Goal: Register for event/course

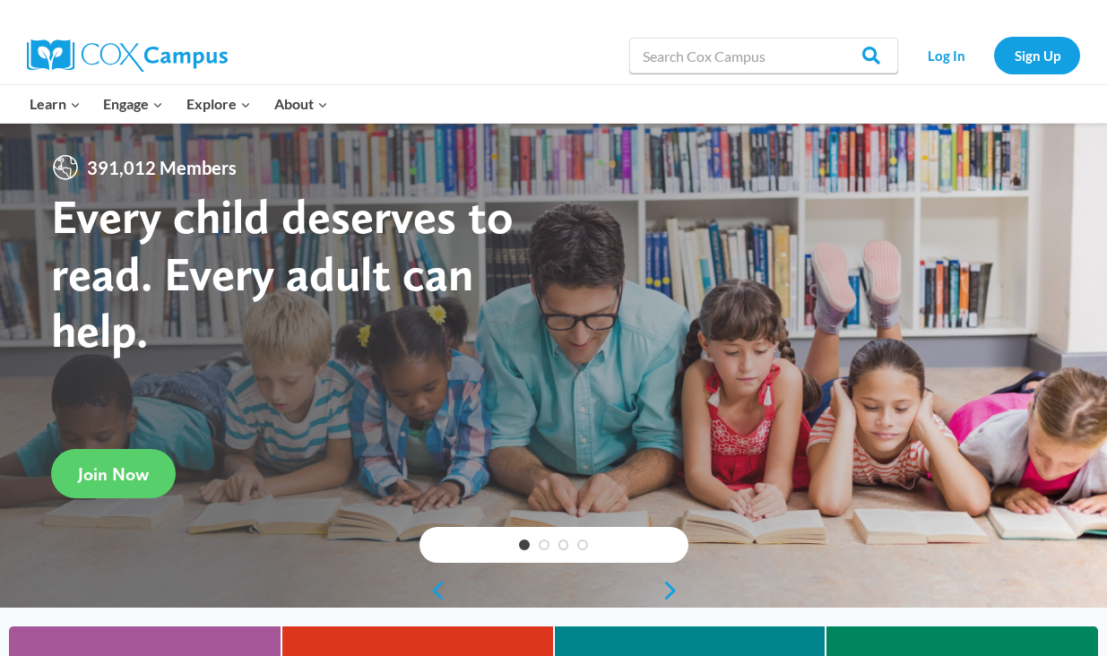
scroll to position [9, 0]
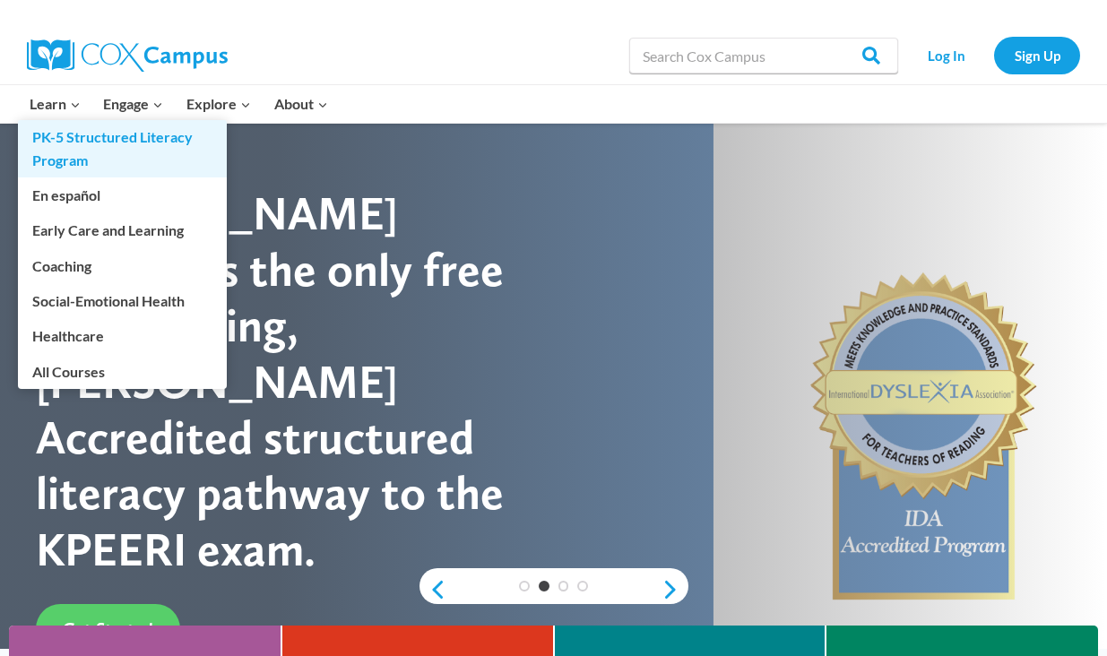
click at [48, 145] on link "PK-5 Structured Literacy Program" at bounding box center [122, 148] width 209 height 57
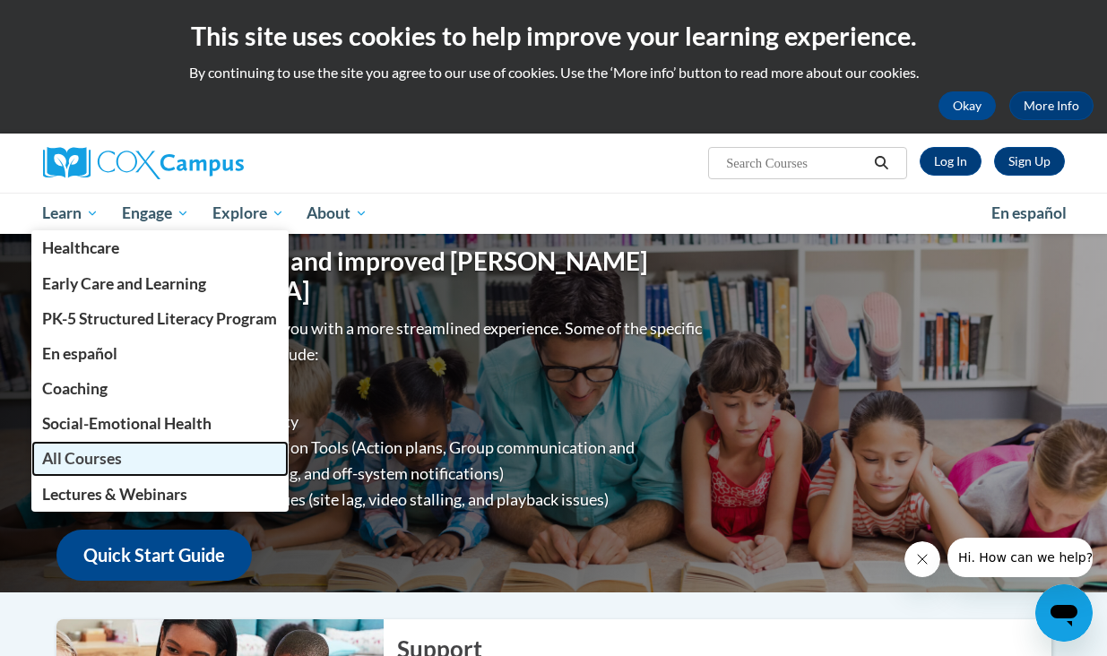
click at [48, 464] on span "All Courses" at bounding box center [82, 458] width 80 height 19
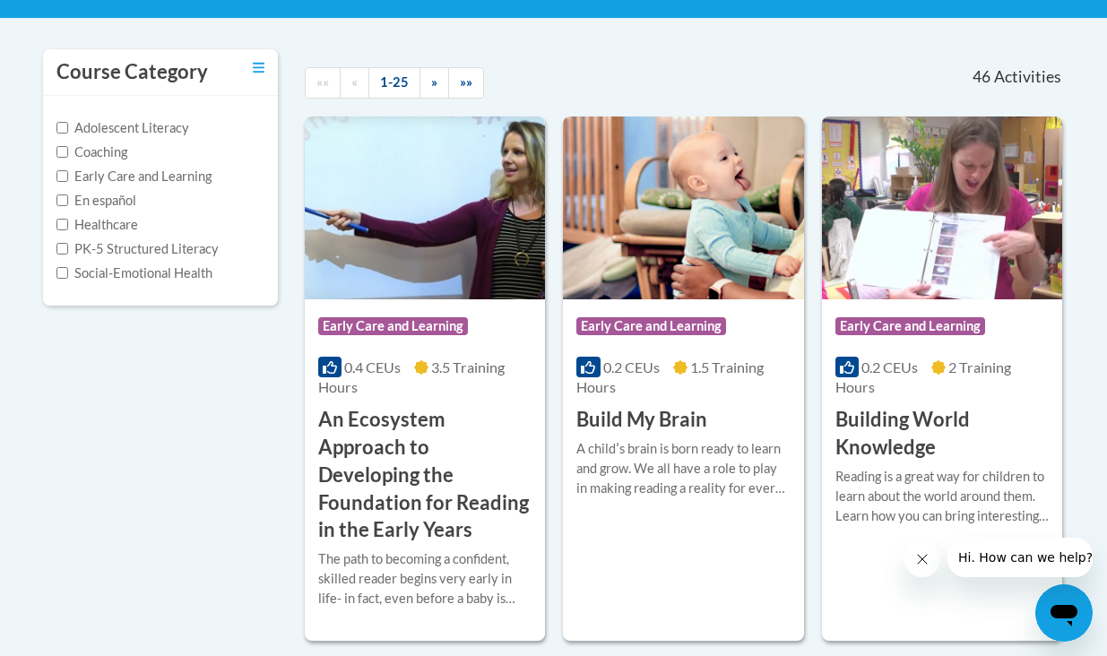
scroll to position [241, 0]
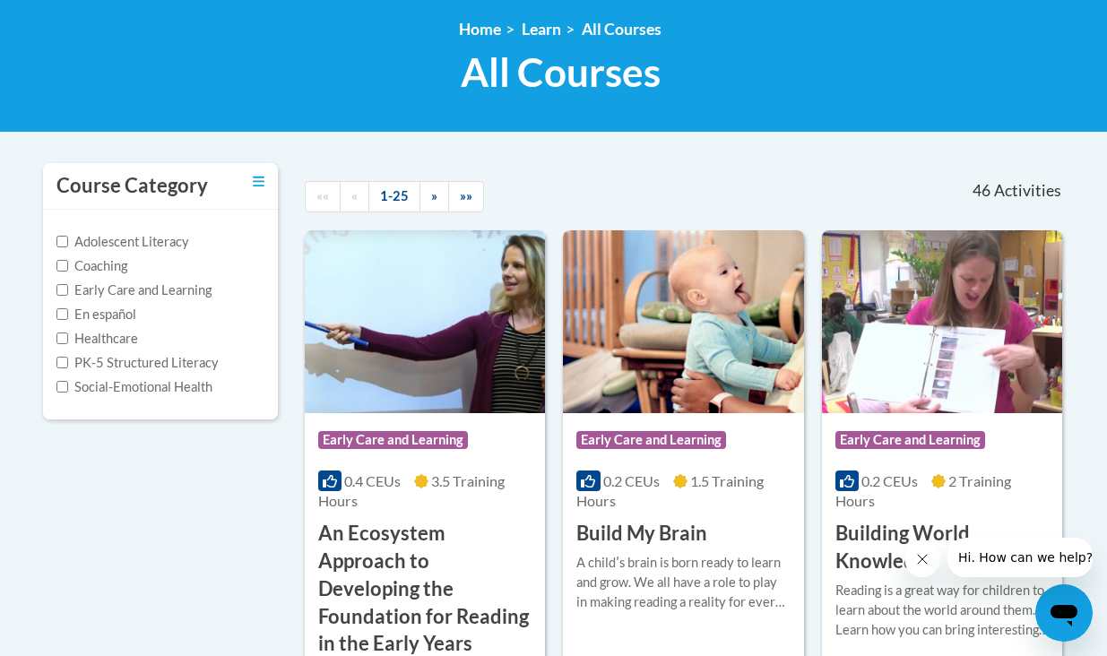
click at [54, 359] on div "Adolescent Literacy Coaching Early Care and Learning En español Healthcare PK-5…" at bounding box center [161, 315] width 236 height 210
click at [62, 359] on input "PK-5 Structured Literacy" at bounding box center [62, 363] width 12 height 12
checkbox input "true"
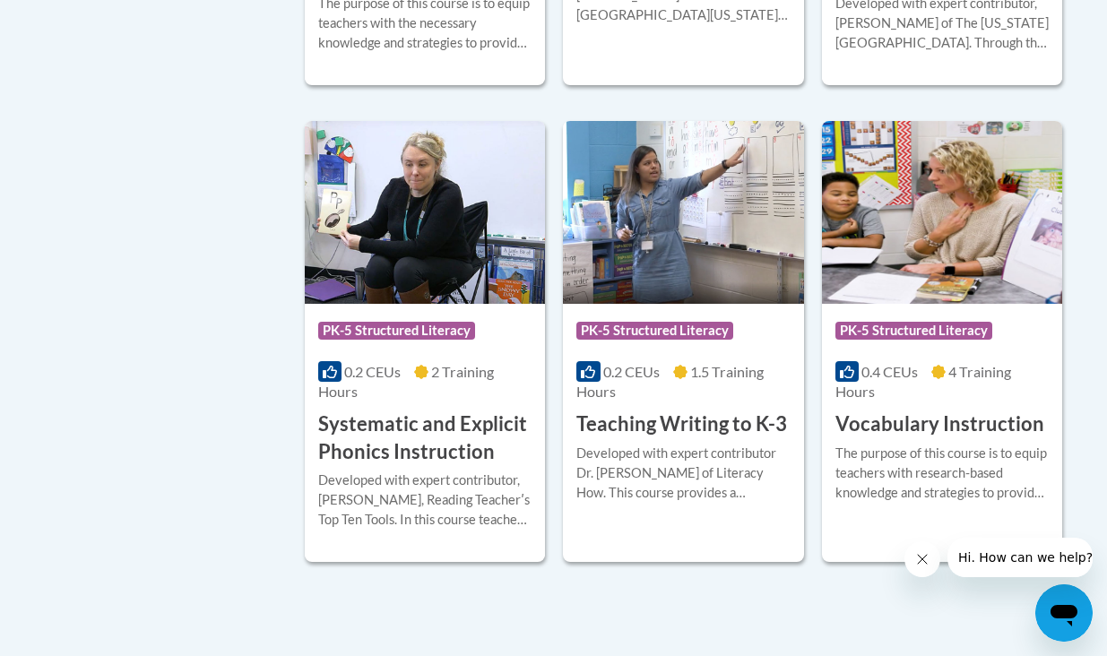
scroll to position [1866, 0]
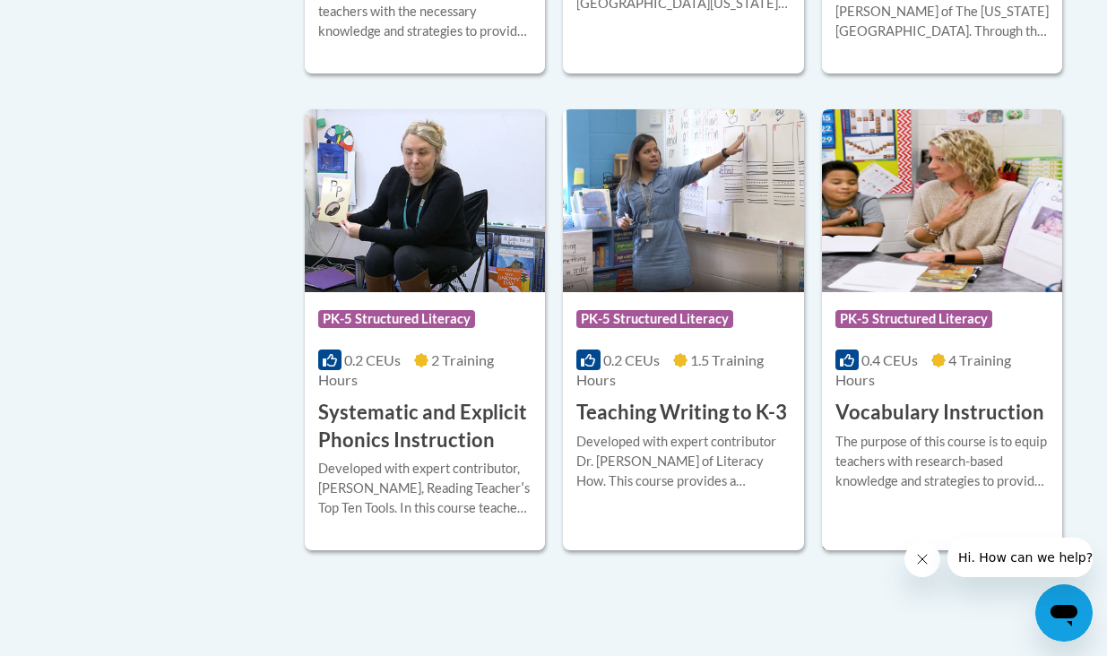
click at [932, 424] on h3 "Vocabulary Instruction" at bounding box center [940, 413] width 209 height 28
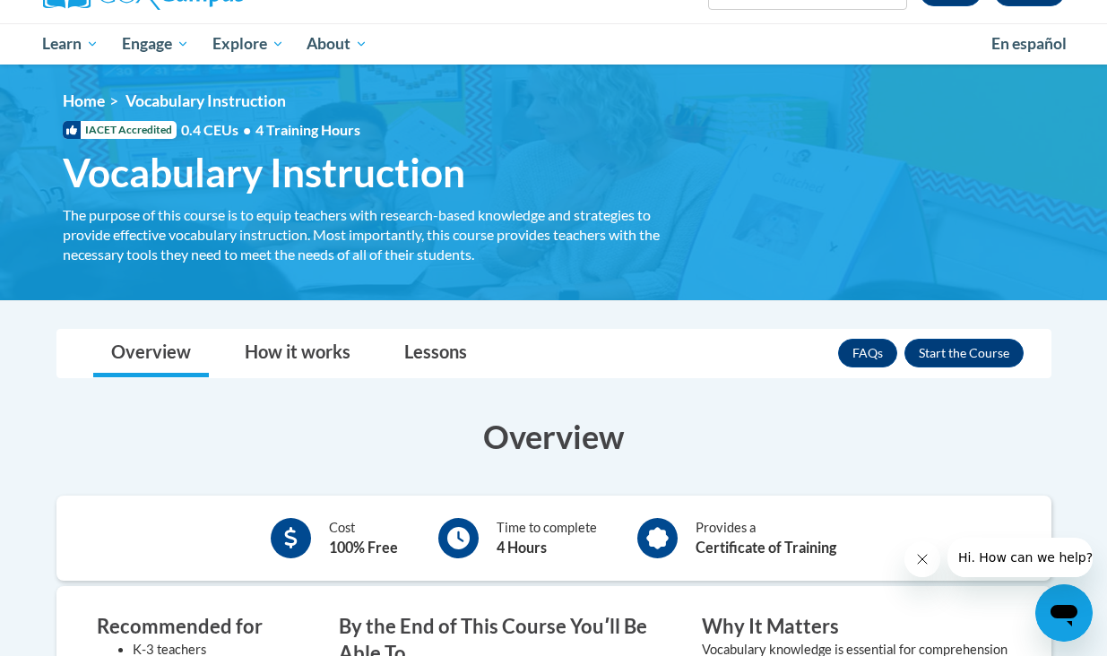
scroll to position [287, 0]
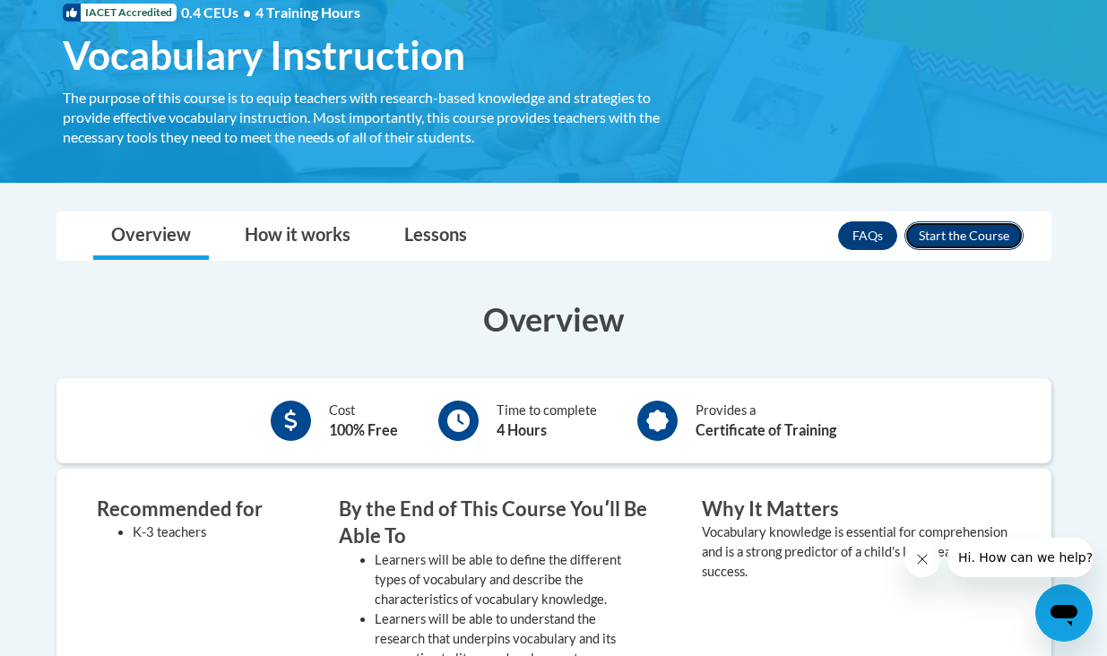
click at [956, 238] on button "Enroll" at bounding box center [964, 235] width 119 height 29
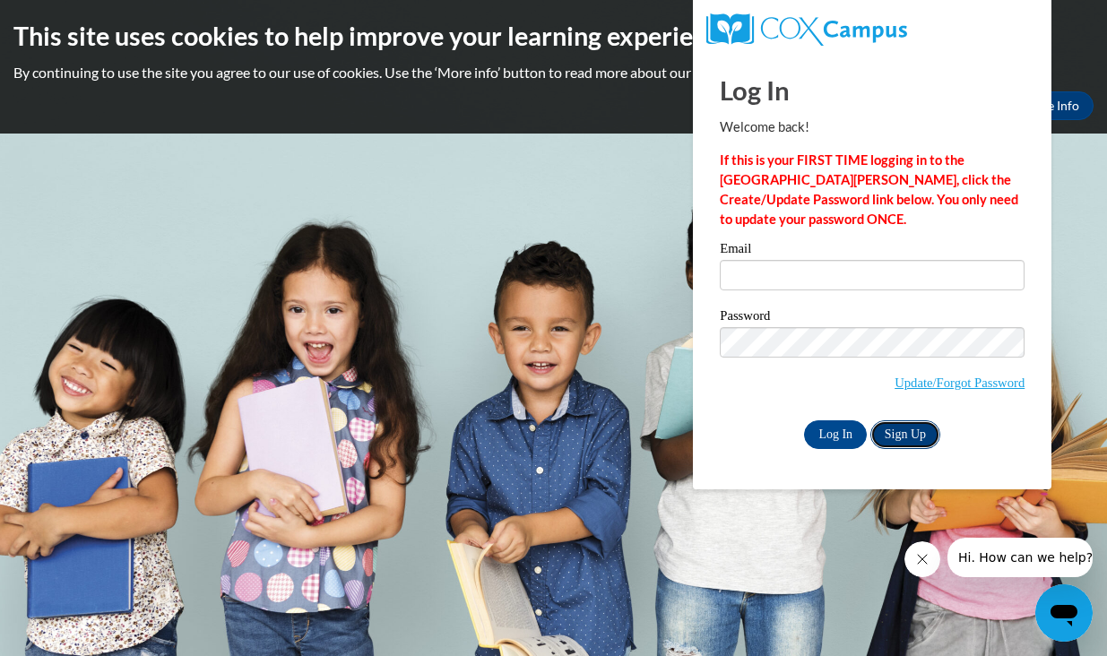
click at [913, 436] on link "Sign Up" at bounding box center [906, 435] width 70 height 29
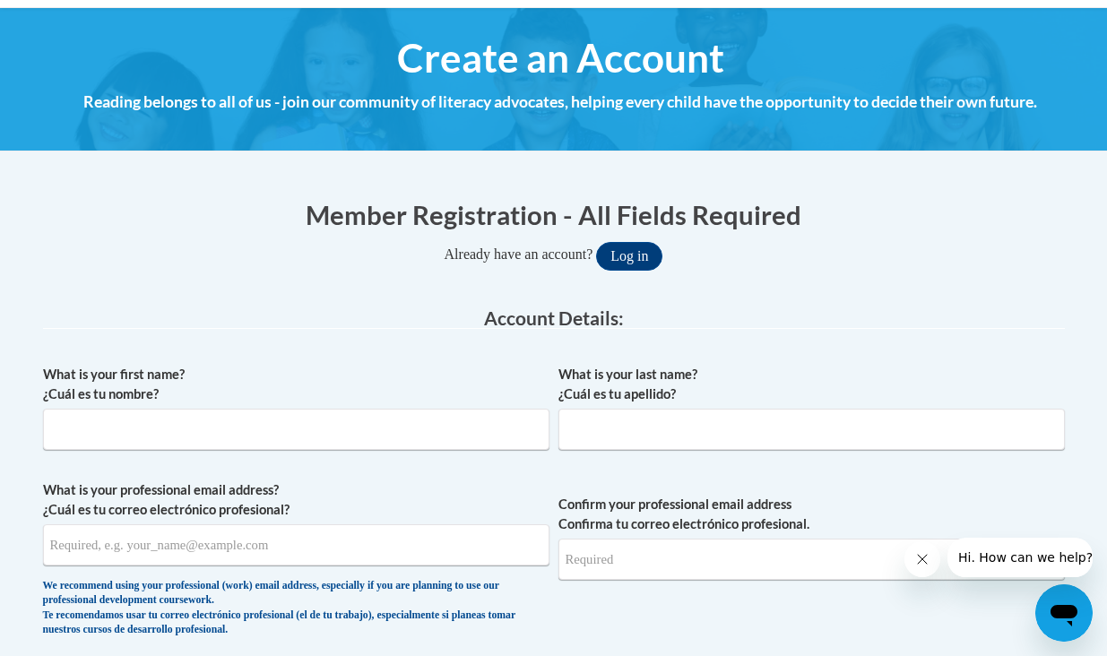
scroll to position [276, 0]
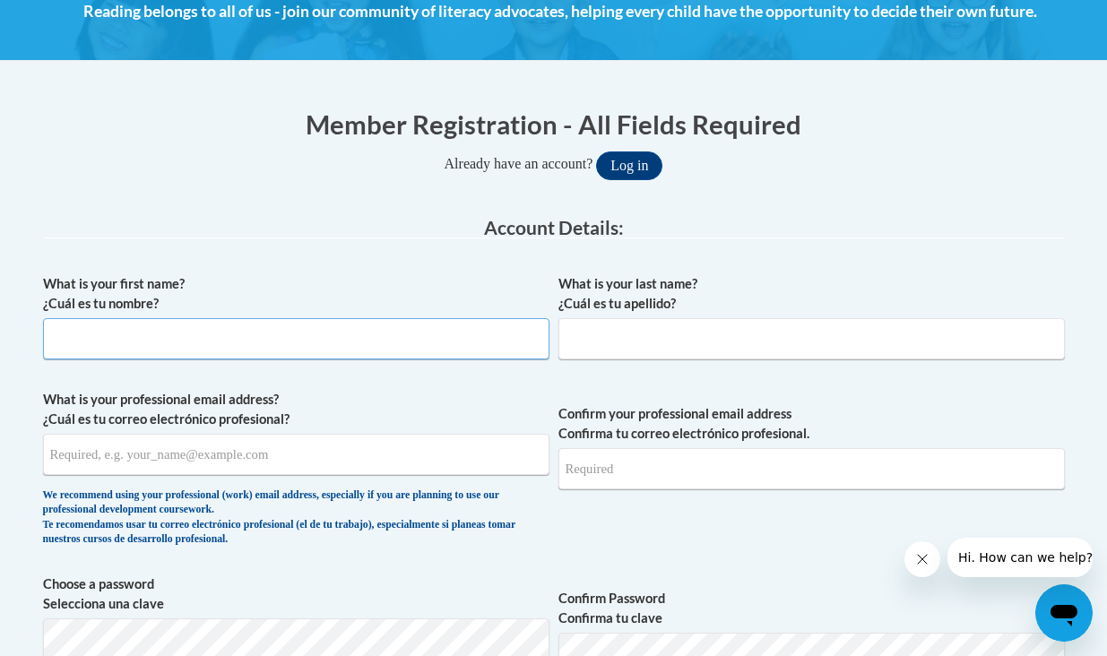
click at [366, 353] on input "What is your first name? ¿Cuál es tu nombre?" at bounding box center [296, 338] width 507 height 41
type input "[PERSON_NAME]"
click at [689, 336] on input "What is your last name? ¿Cuál es tu apellido?" at bounding box center [812, 338] width 507 height 41
type input "[PERSON_NAME]"
click at [660, 479] on input "Confirm your professional email address Confirma tu correo electrónico profesio…" at bounding box center [812, 468] width 507 height 41
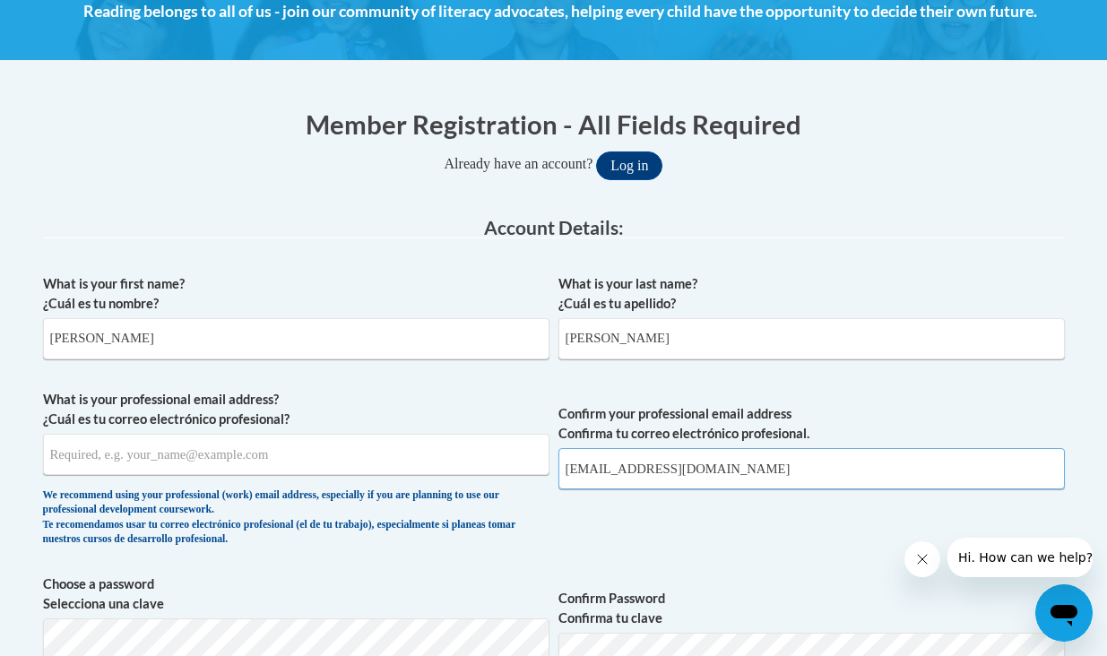
type input "[EMAIL_ADDRESS][DOMAIN_NAME]"
click at [230, 452] on input "What is your professional email address? ¿Cuál es tu correo electrónico profesi…" at bounding box center [296, 454] width 507 height 41
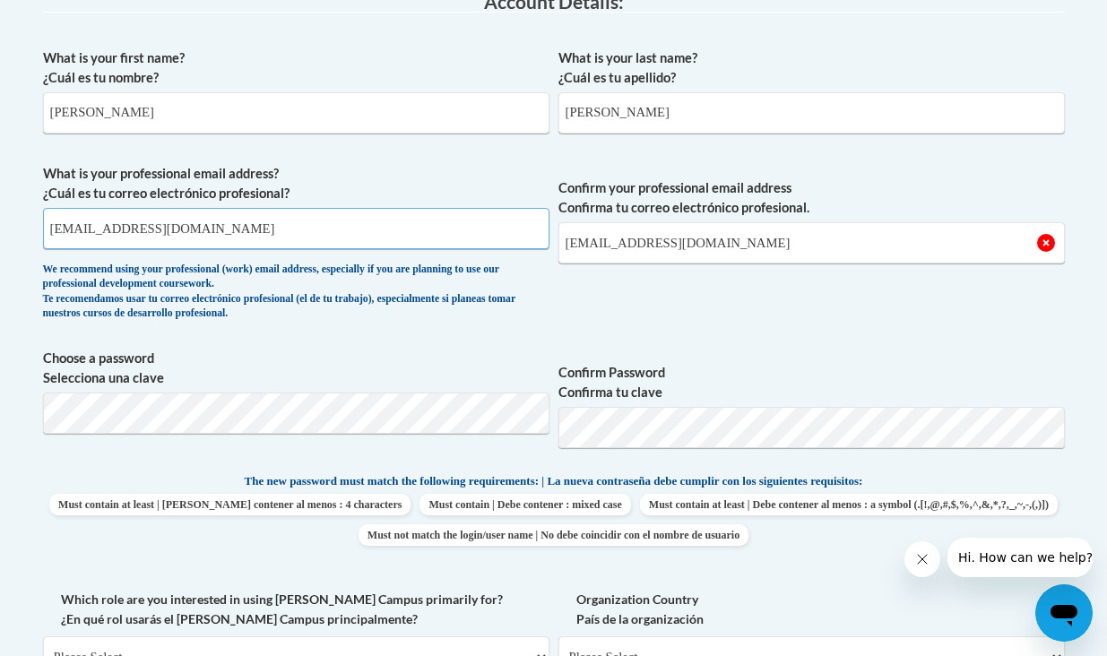
scroll to position [533, 0]
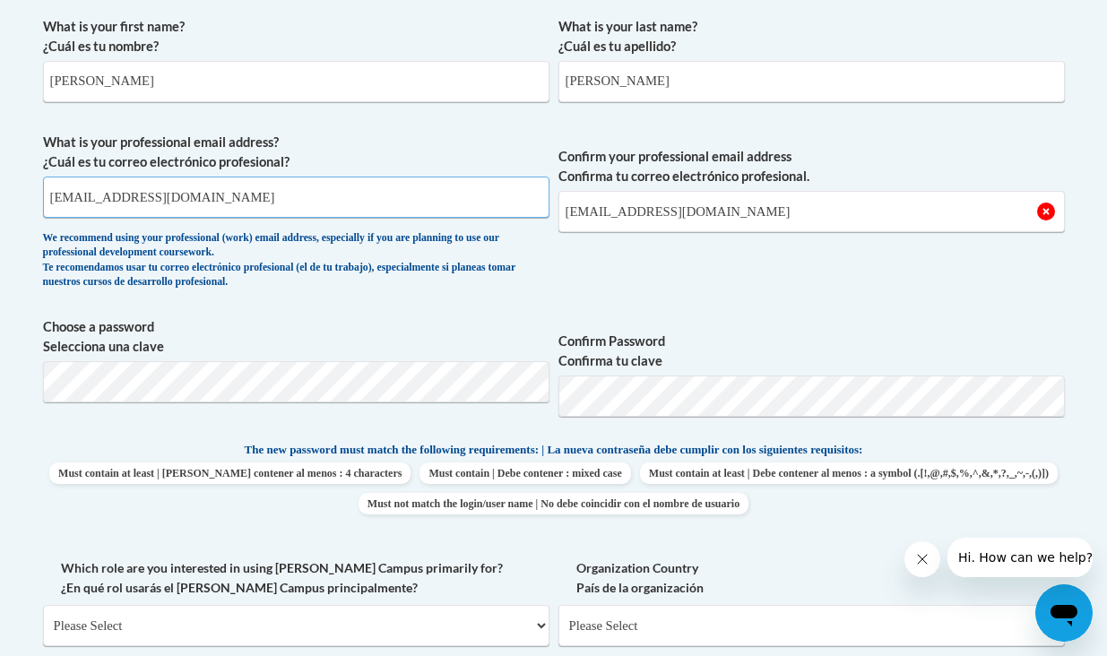
type input "[EMAIL_ADDRESS][DOMAIN_NAME]"
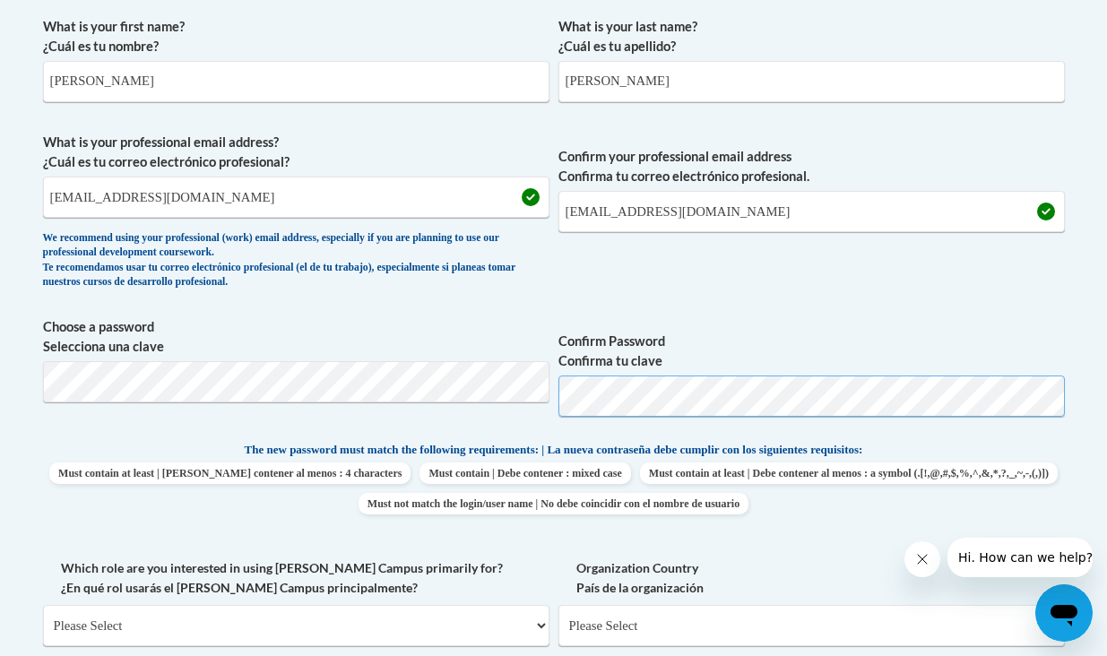
click at [479, 381] on span "Choose a password Selecciona una clave Confirm Password Confirma tu clave" at bounding box center [554, 374] width 1022 height 114
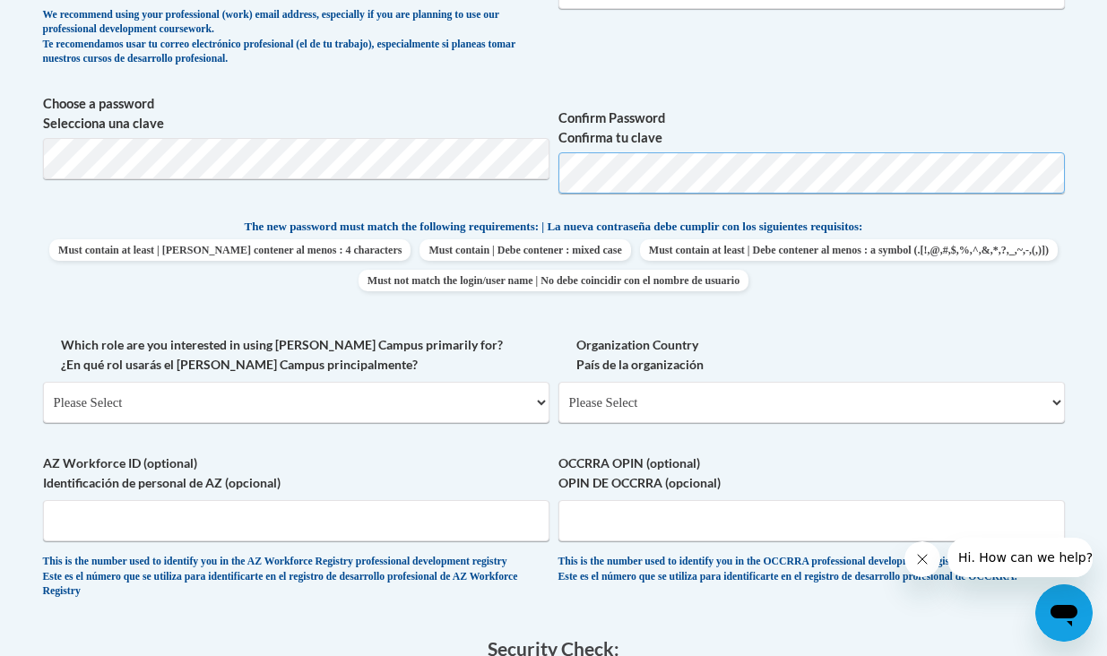
scroll to position [765, 0]
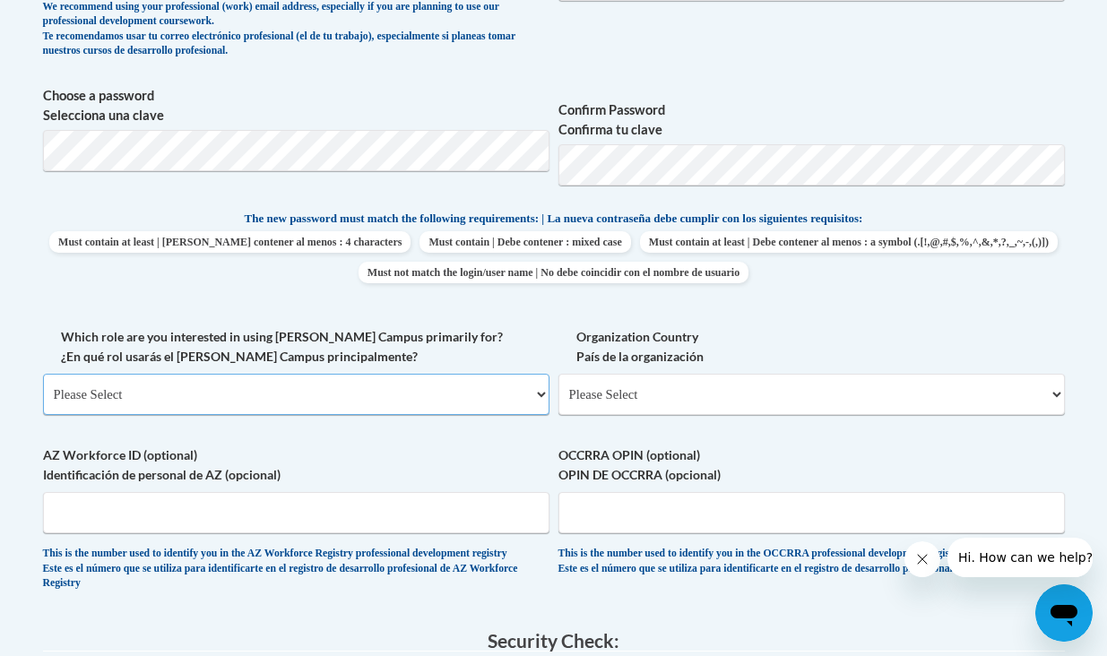
click at [467, 380] on select "Please Select College/University | Colegio/Universidad Community/Nonprofit Part…" at bounding box center [296, 394] width 507 height 41
select select "fbf2d438-af2f-41f8-98f1-81c410e29de3"
click at [43, 374] on select "Please Select College/University | Colegio/Universidad Community/Nonprofit Part…" at bounding box center [296, 394] width 507 height 41
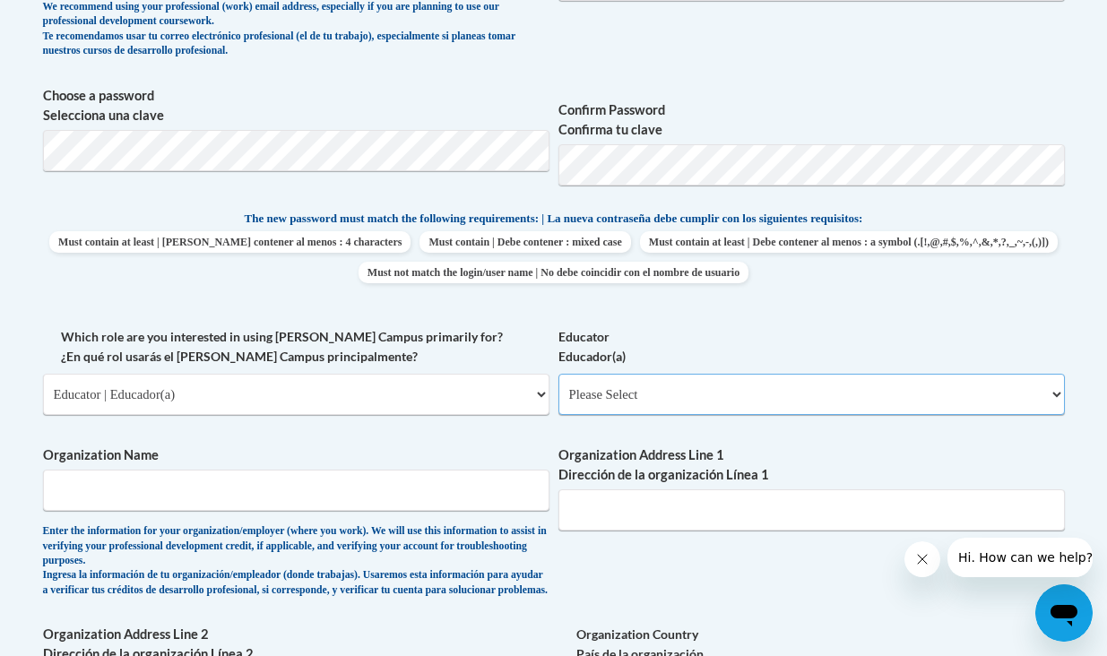
click at [745, 403] on select "Please Select Early Learning/Daycare Teacher/Family Home Care Provider | Maestr…" at bounding box center [812, 394] width 507 height 41
select select "67563ca1-16dc-4830-a7b3-94a34bed3689"
click at [559, 374] on select "Please Select Early Learning/Daycare Teacher/Family Home Care Provider | Maestr…" at bounding box center [812, 394] width 507 height 41
click at [425, 507] on input "Organization Name" at bounding box center [296, 490] width 507 height 41
type input "University of Wisconsin"
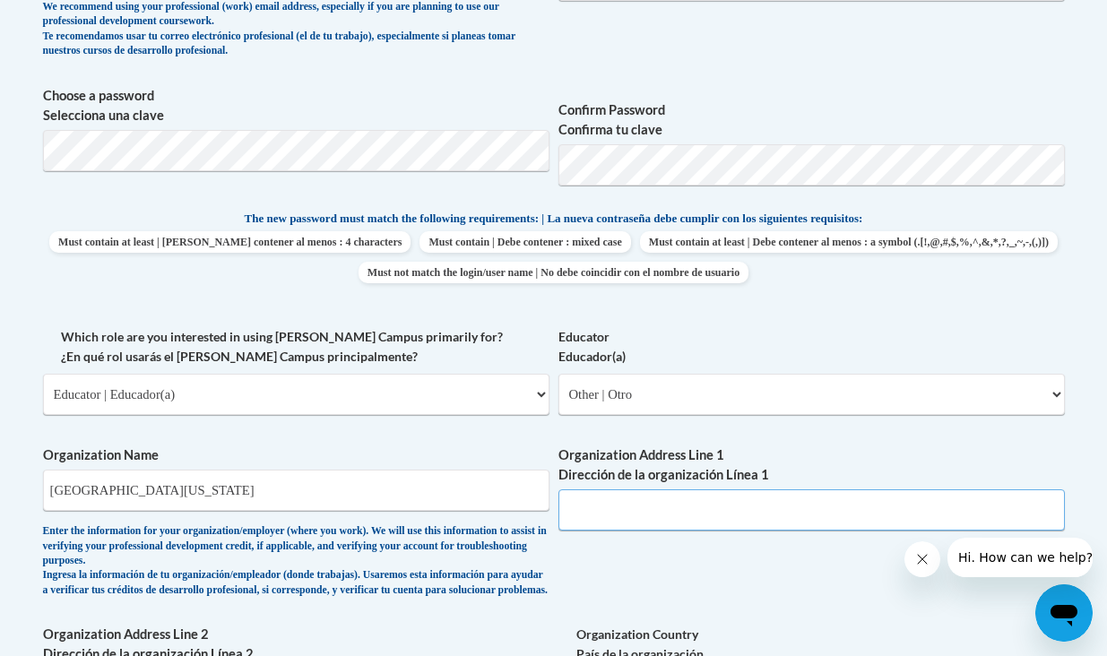
click at [808, 498] on input "Organization Address Line 1 Dirección de la organización Línea 1" at bounding box center [812, 510] width 507 height 41
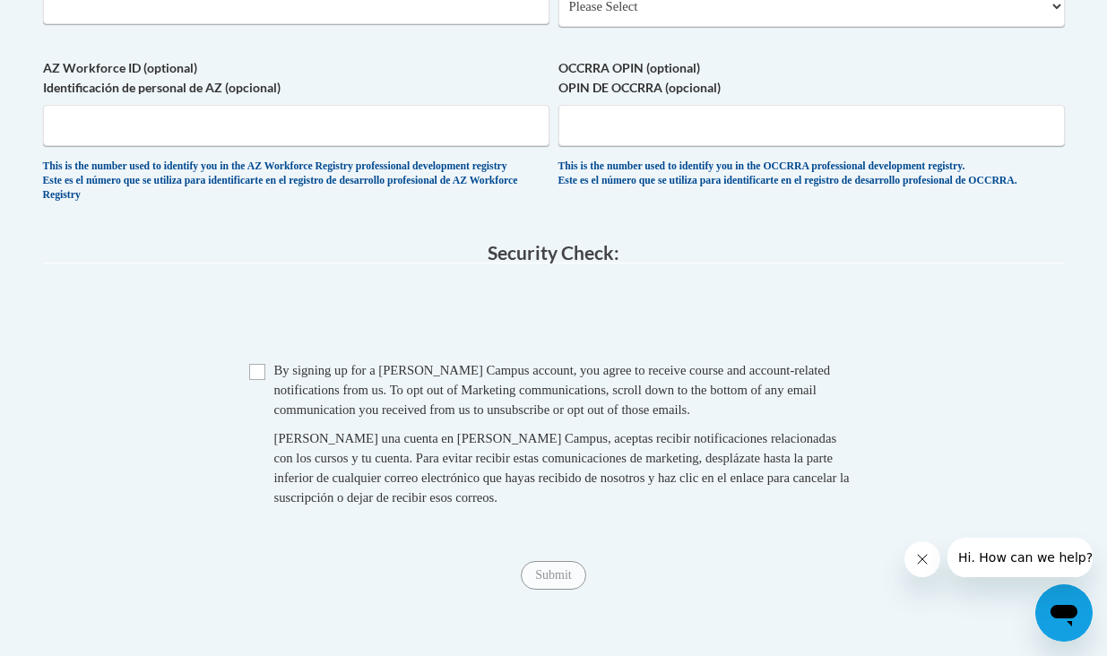
scroll to position [1484, 0]
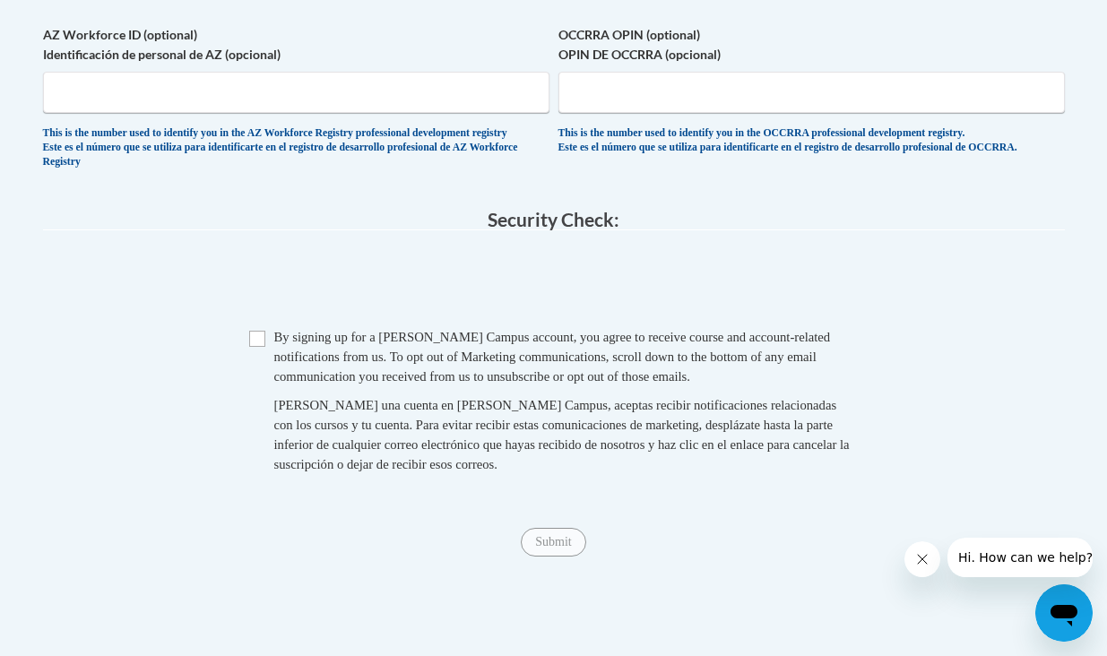
click at [277, 378] on span "By signing up for a Cox Campus account, you agree to receive course and account…" at bounding box center [552, 357] width 557 height 54
click at [256, 347] on input "Checkbox" at bounding box center [257, 339] width 16 height 16
checkbox input "true"
click at [545, 557] on input "Submit" at bounding box center [553, 542] width 65 height 29
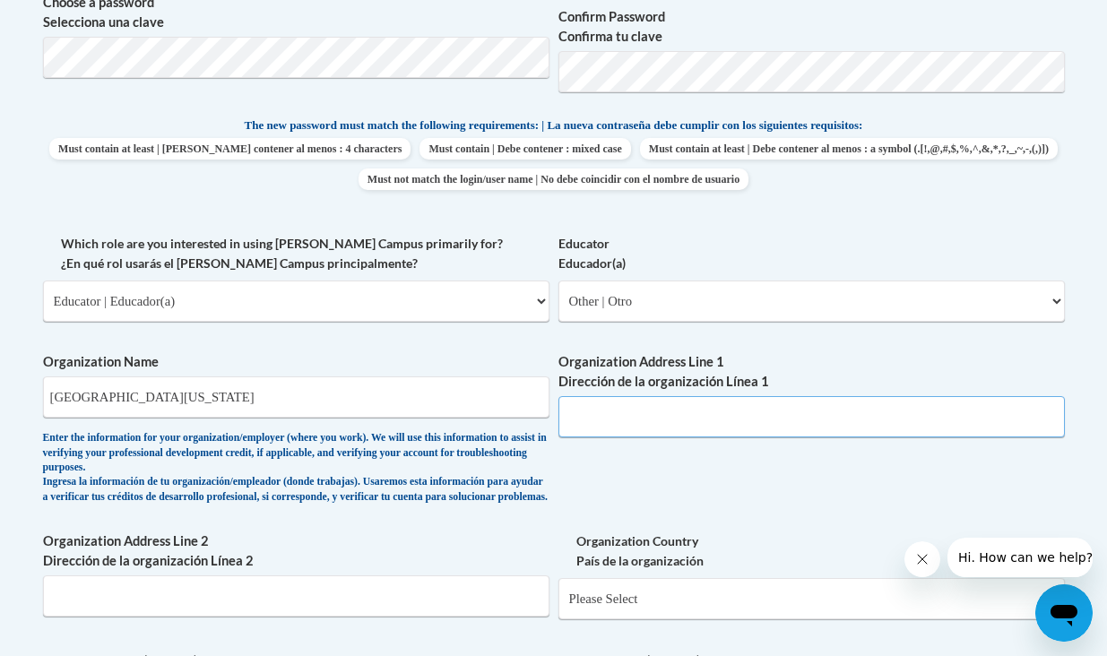
scroll to position [751, 0]
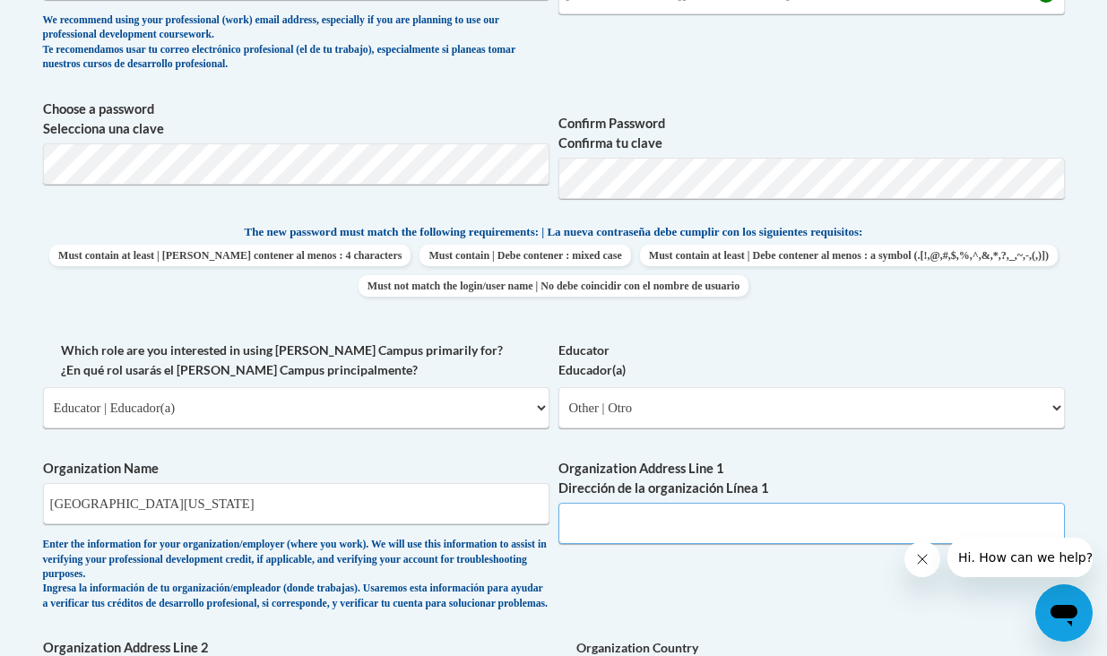
paste input "1000 Bascom Mall"
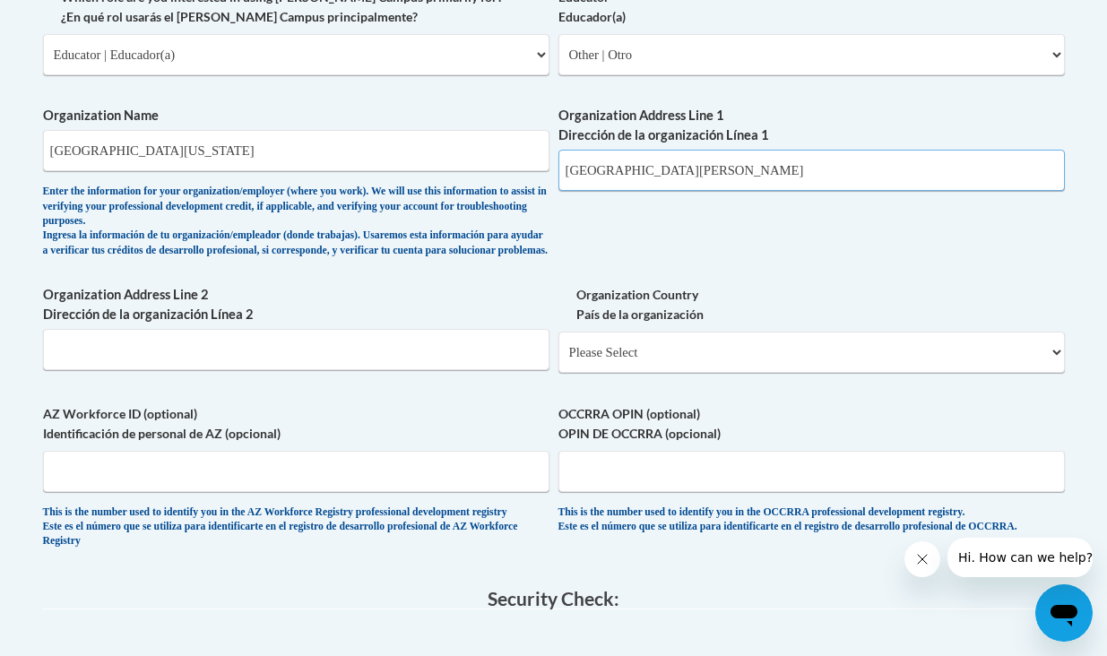
scroll to position [1107, 0]
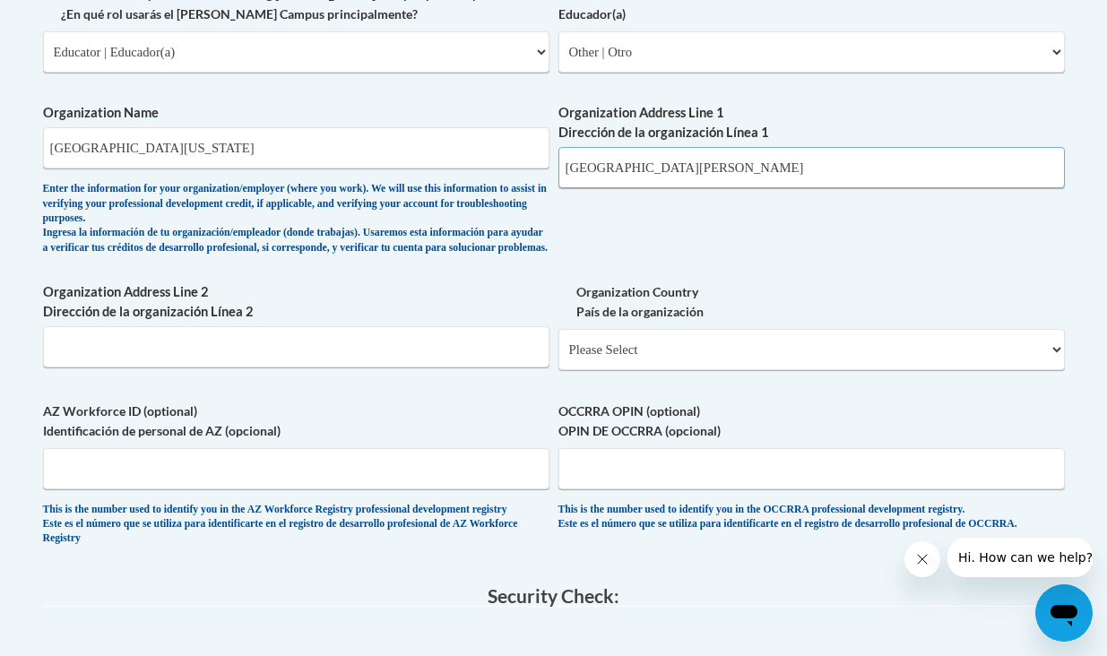
type input "1000 Bascom Mall"
click at [343, 367] on input "Organization Address Line 2 Dirección de la organización Línea 2" at bounding box center [296, 346] width 507 height 41
paste input "1000 Bascom Mall"
type input "1000 Bascom Mall"
click at [643, 370] on select "Please Select United States | Estados Unidos Outside of the United States | Fue…" at bounding box center [812, 349] width 507 height 41
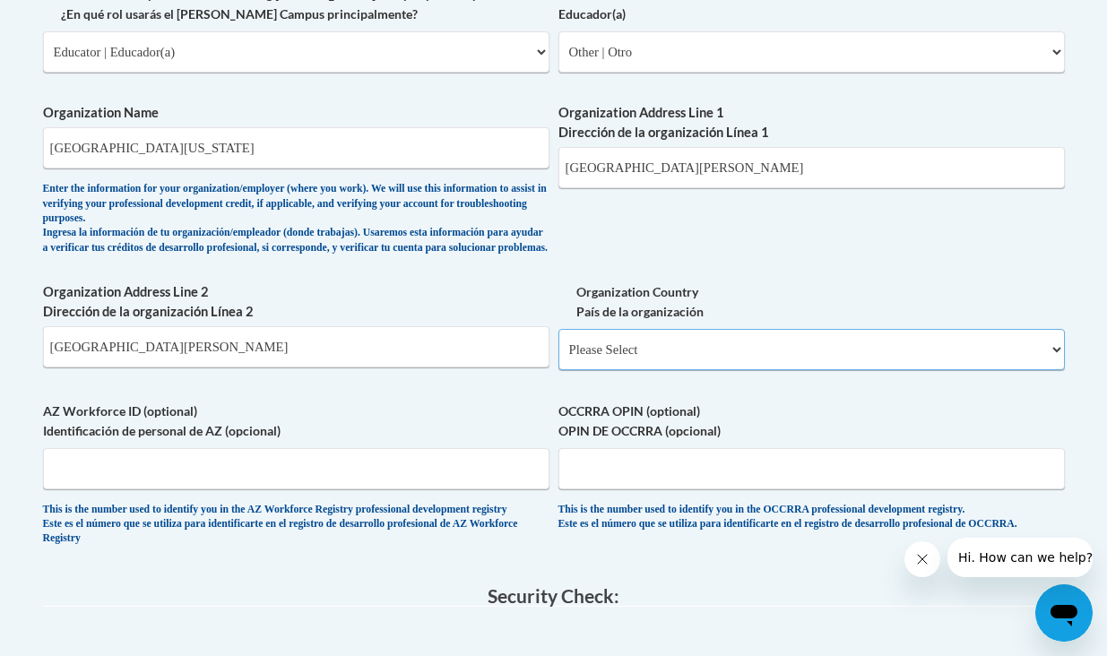
select select "ad49bcad-a171-4b2e-b99c-48b446064914"
click at [559, 343] on select "Please Select United States | Estados Unidos Outside of the United States | Fue…" at bounding box center [812, 349] width 507 height 41
select select
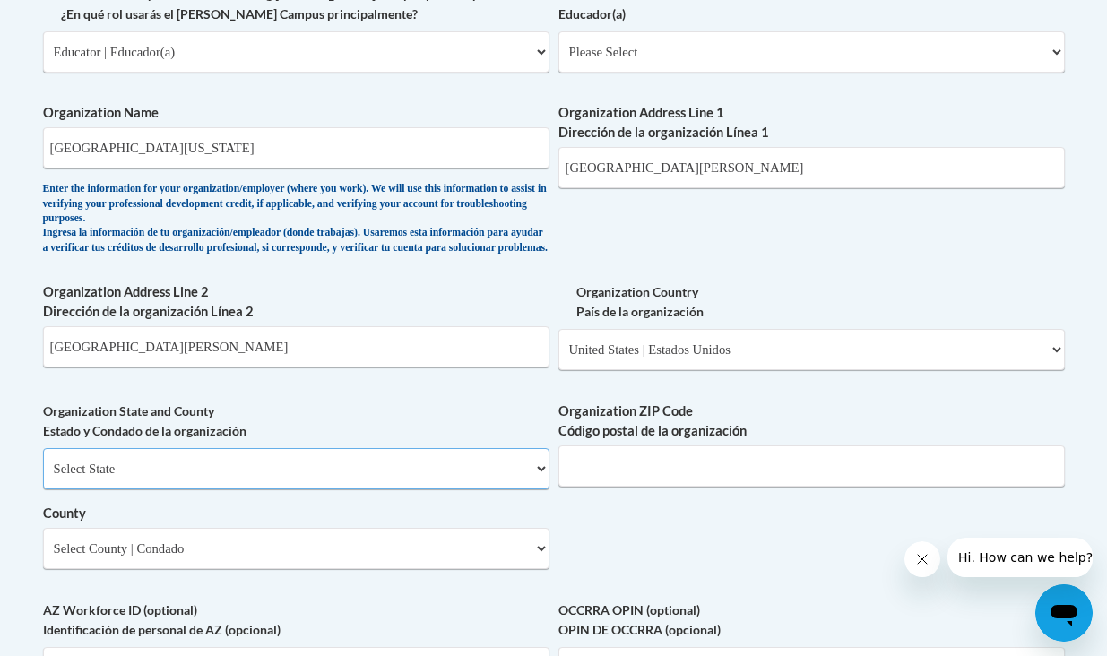
click at [384, 484] on select "Select State Alabama Alaska Arizona Arkansas California Colorado Connecticut De…" at bounding box center [296, 468] width 507 height 41
select select "Wisconsin"
click at [43, 462] on select "Select State Alabama Alaska Arizona Arkansas California Colorado Connecticut De…" at bounding box center [296, 468] width 507 height 41
click at [617, 483] on input "Organization ZIP Code Código postal de la organización" at bounding box center [812, 466] width 507 height 41
type input "53705"
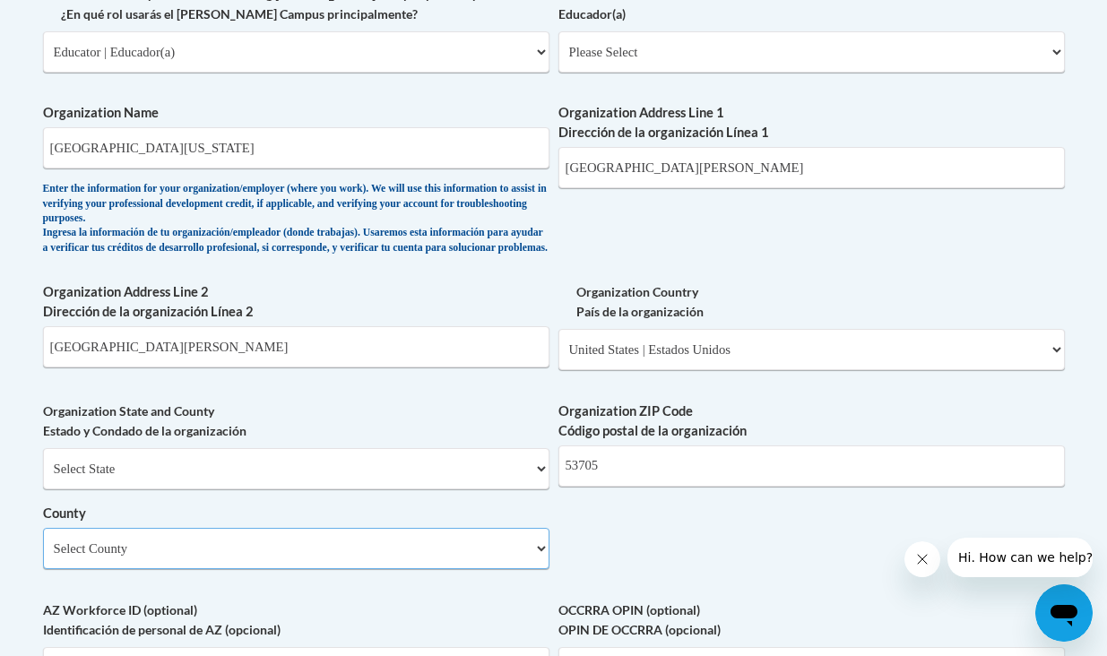
click at [375, 569] on select "Select County Adams Ashland Barron Bayfield Brown Buffalo Burnett Calumet Chipp…" at bounding box center [296, 548] width 507 height 41
select select "Dane"
click at [43, 542] on select "Select County Adams Ashland Barron Bayfield Brown Buffalo Burnett Calumet Chipp…" at bounding box center [296, 548] width 507 height 41
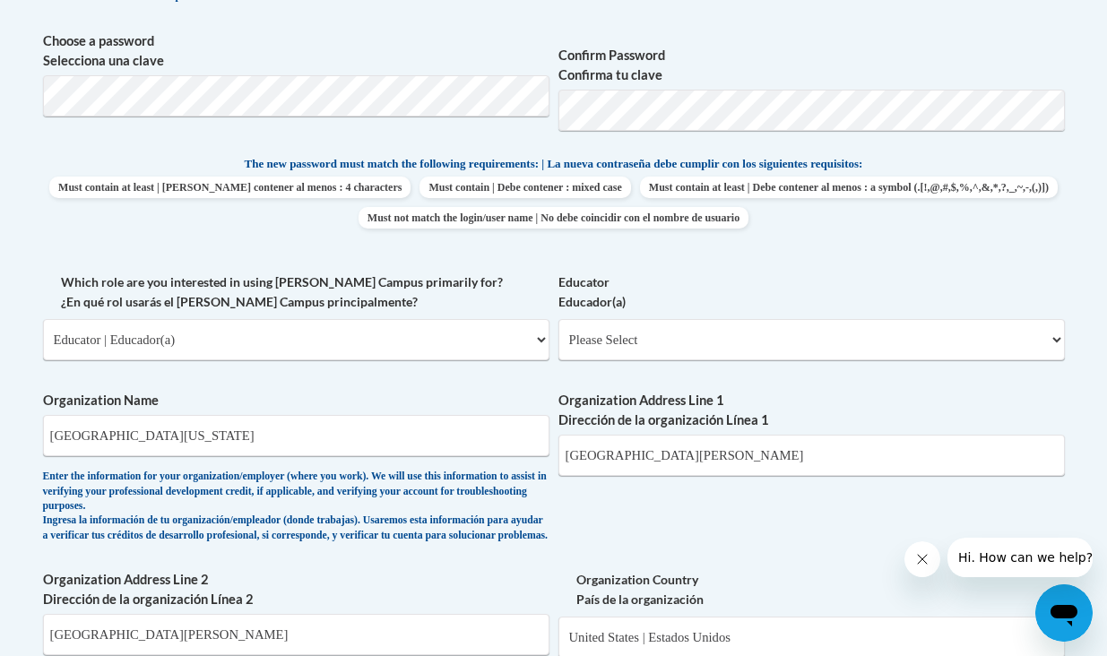
scroll to position [334, 0]
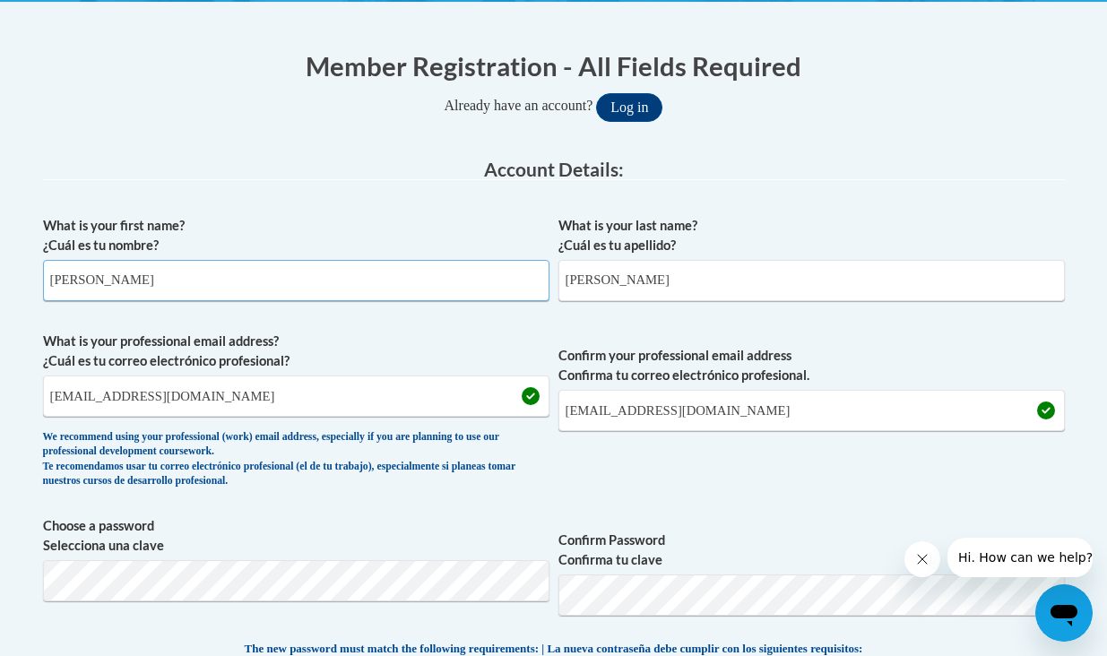
click at [443, 272] on input "Tracey" at bounding box center [296, 280] width 507 height 41
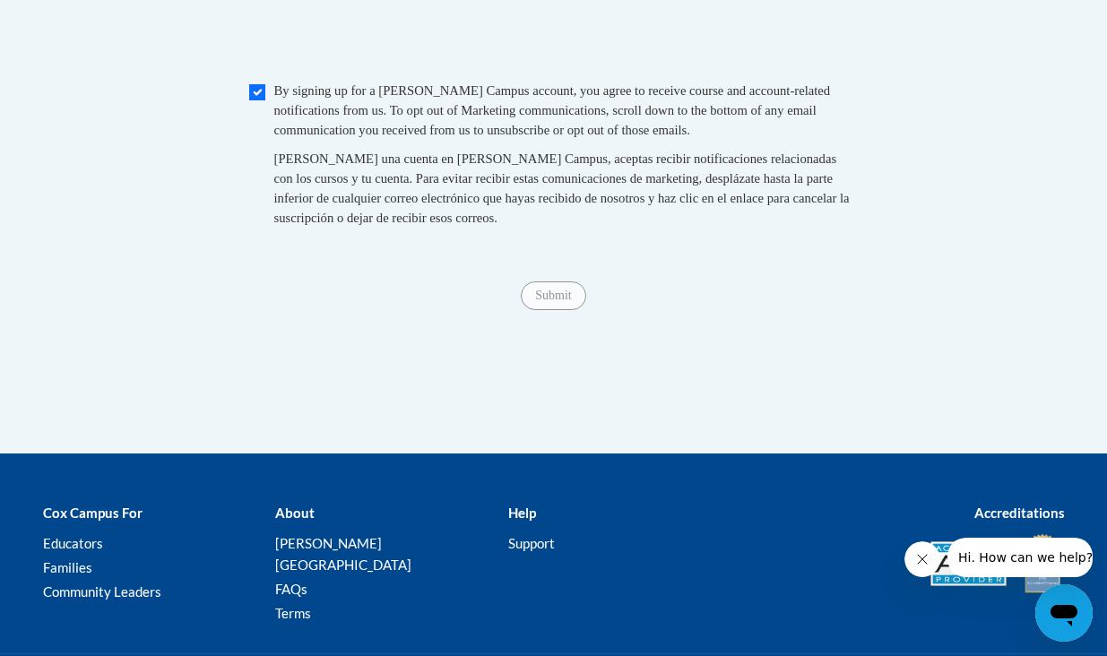
scroll to position [1867, 0]
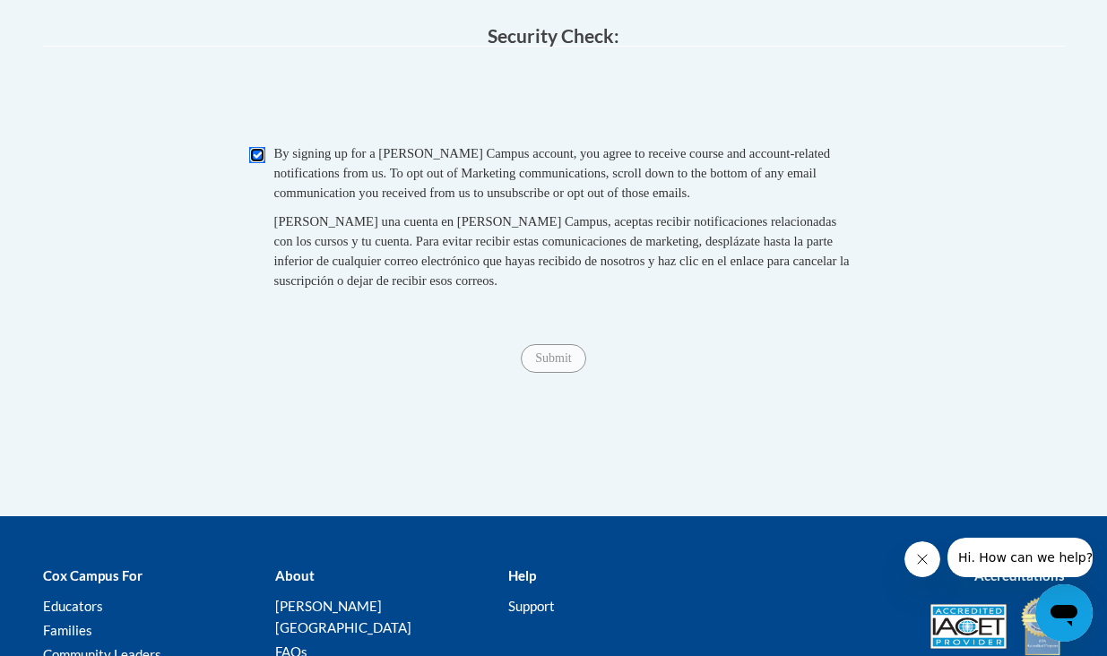
click at [258, 163] on input "Checkbox" at bounding box center [257, 155] width 16 height 16
checkbox input "false"
click at [558, 373] on input "Submit" at bounding box center [553, 358] width 65 height 29
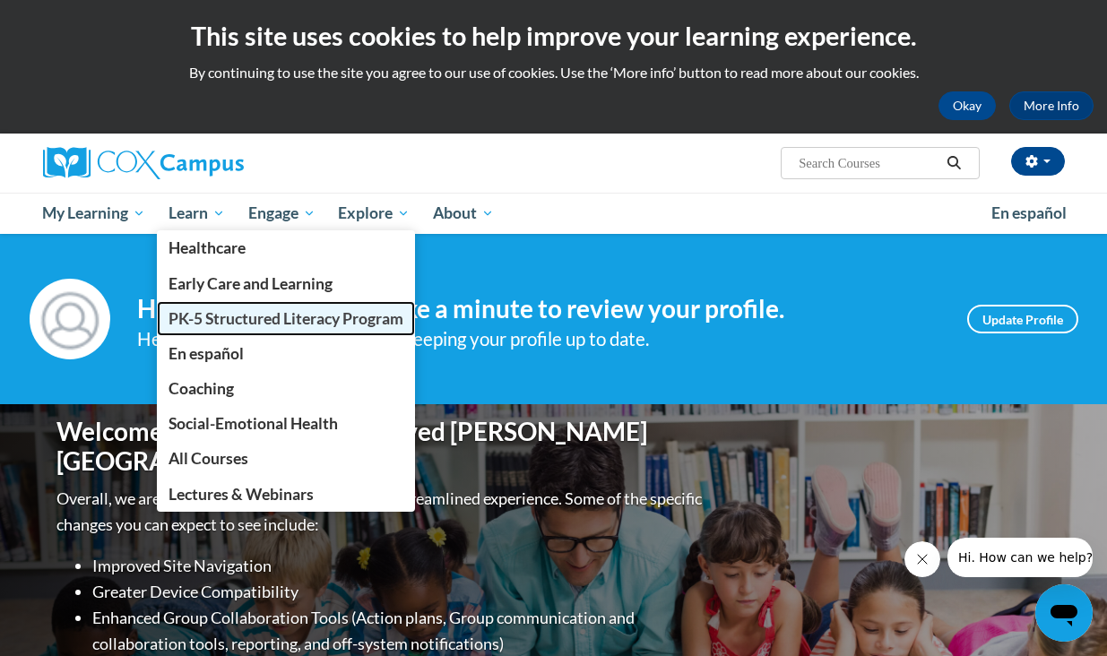
click at [198, 324] on span "PK-5 Structured Literacy Program" at bounding box center [286, 318] width 235 height 19
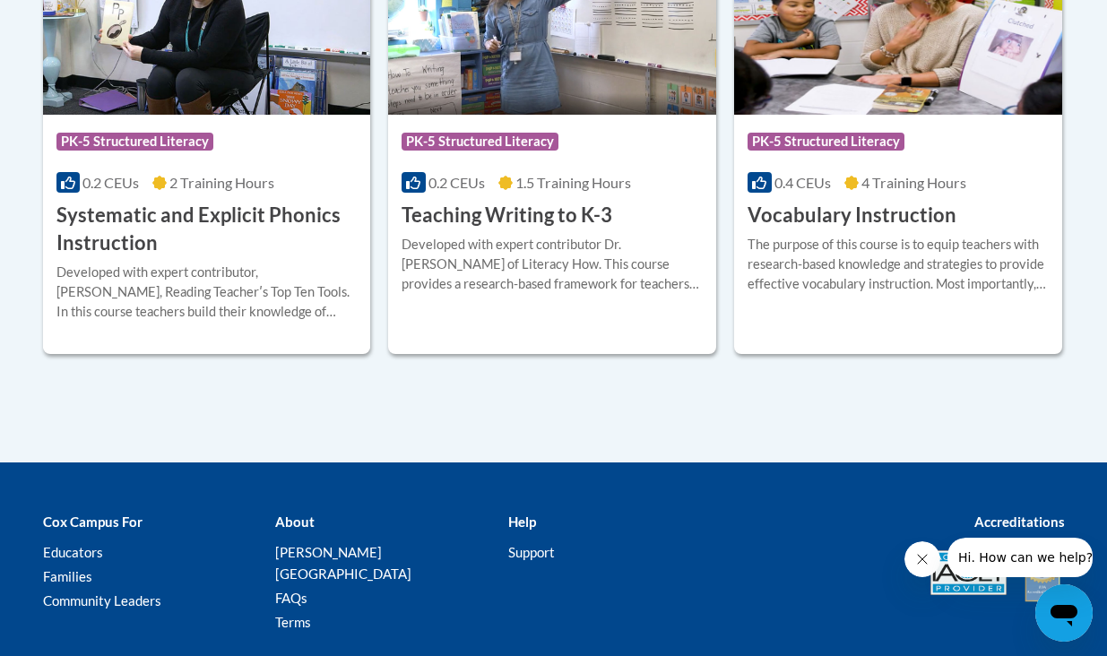
scroll to position [2313, 0]
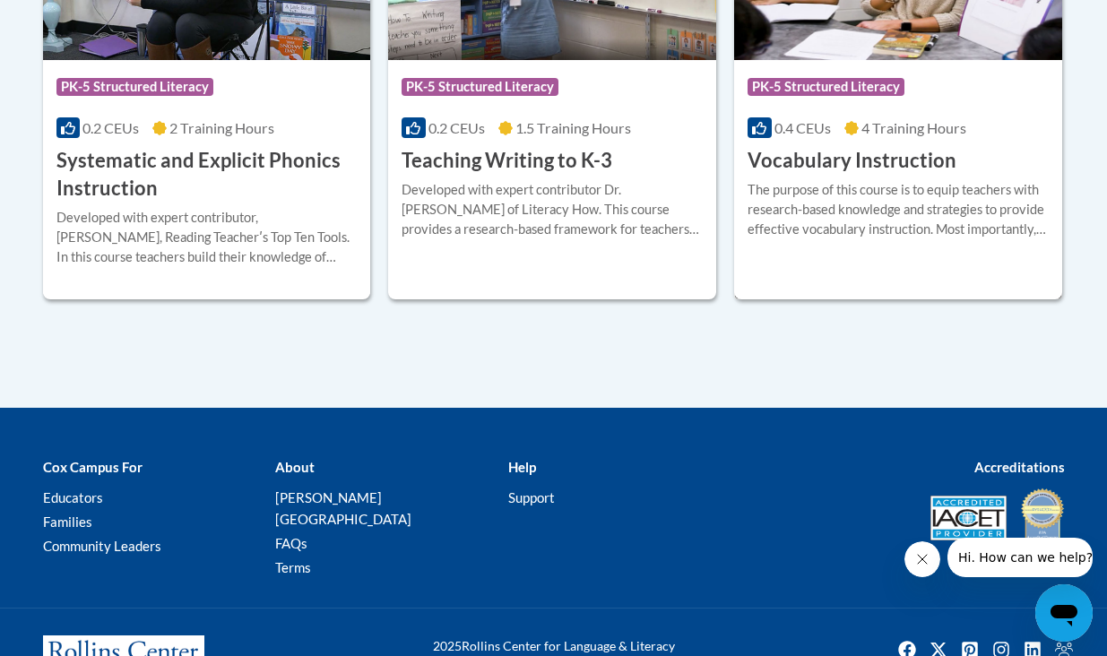
click at [850, 164] on h3 "Vocabulary Instruction" at bounding box center [852, 161] width 209 height 28
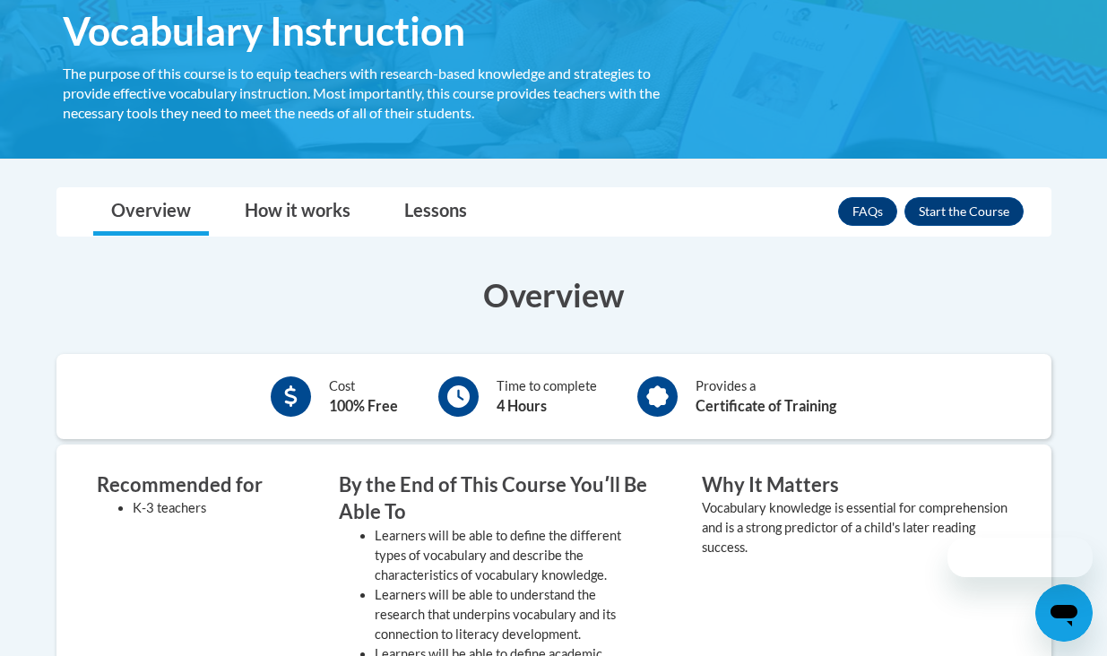
scroll to position [476, 0]
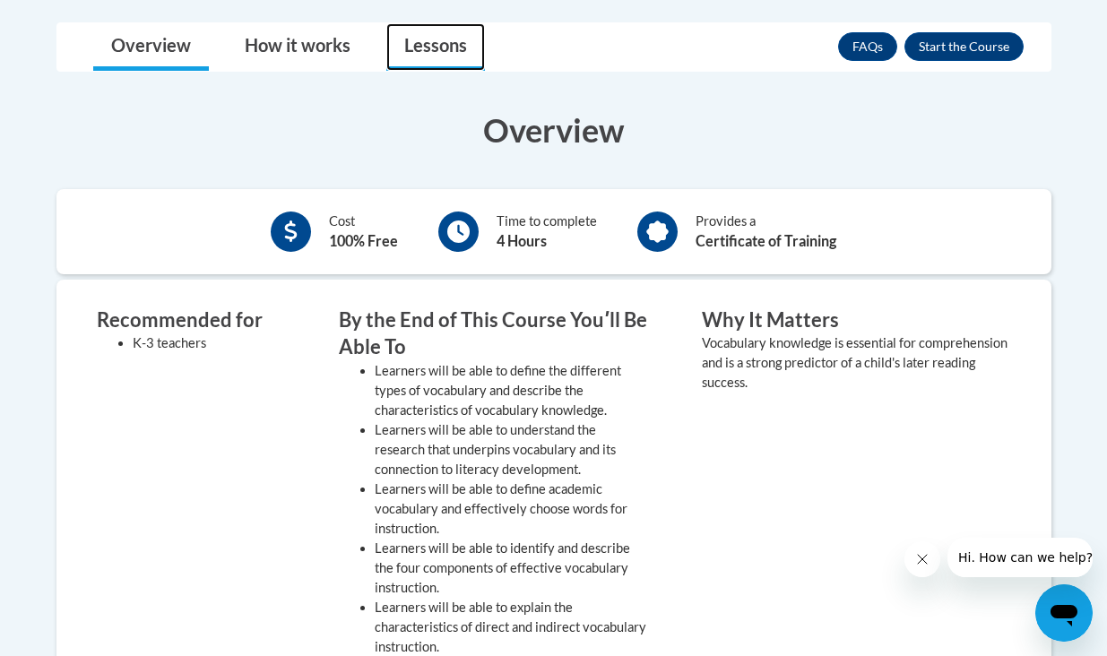
click at [420, 39] on link "Lessons" at bounding box center [435, 47] width 99 height 48
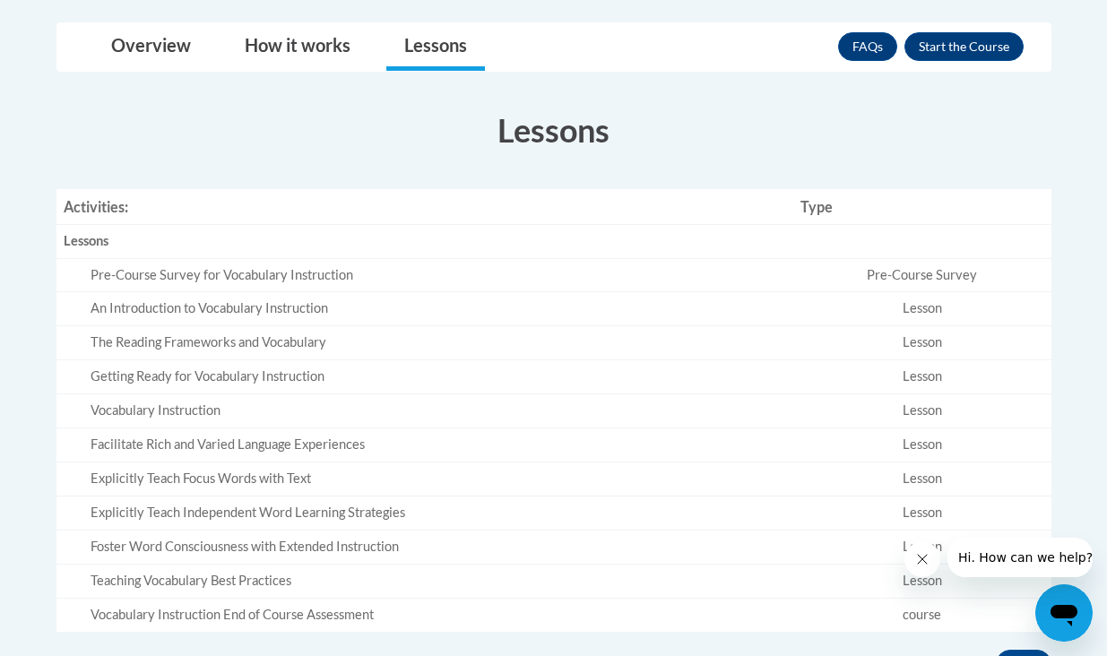
click at [273, 308] on div "An Introduction to Vocabulary Instruction" at bounding box center [439, 308] width 696 height 19
click at [942, 48] on button "Enroll" at bounding box center [964, 46] width 119 height 29
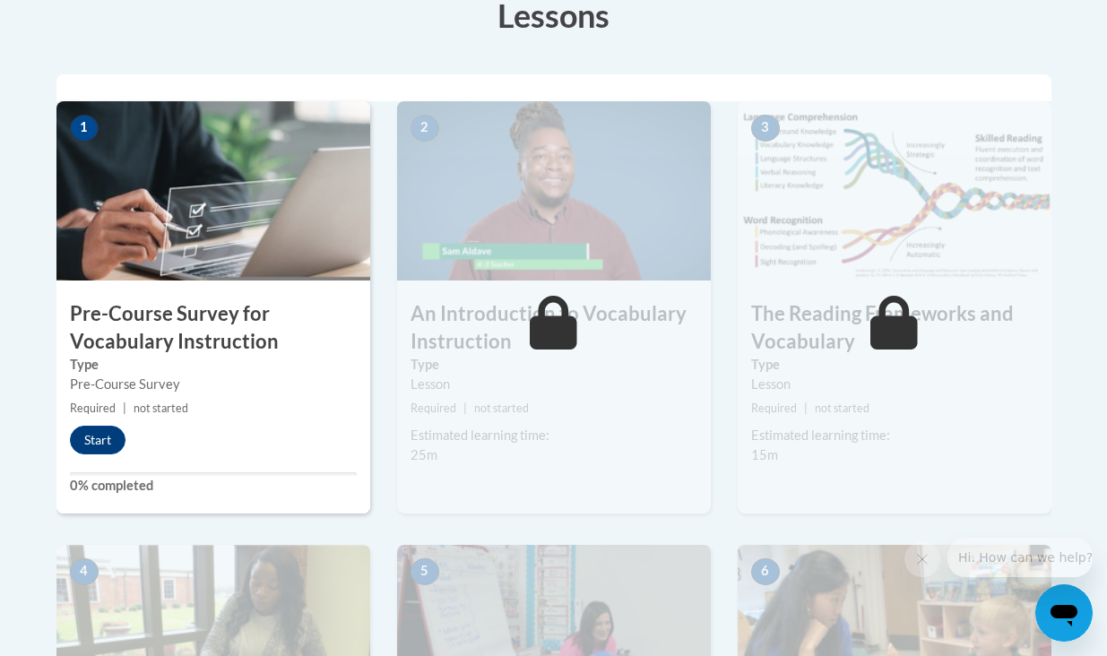
scroll to position [531, 0]
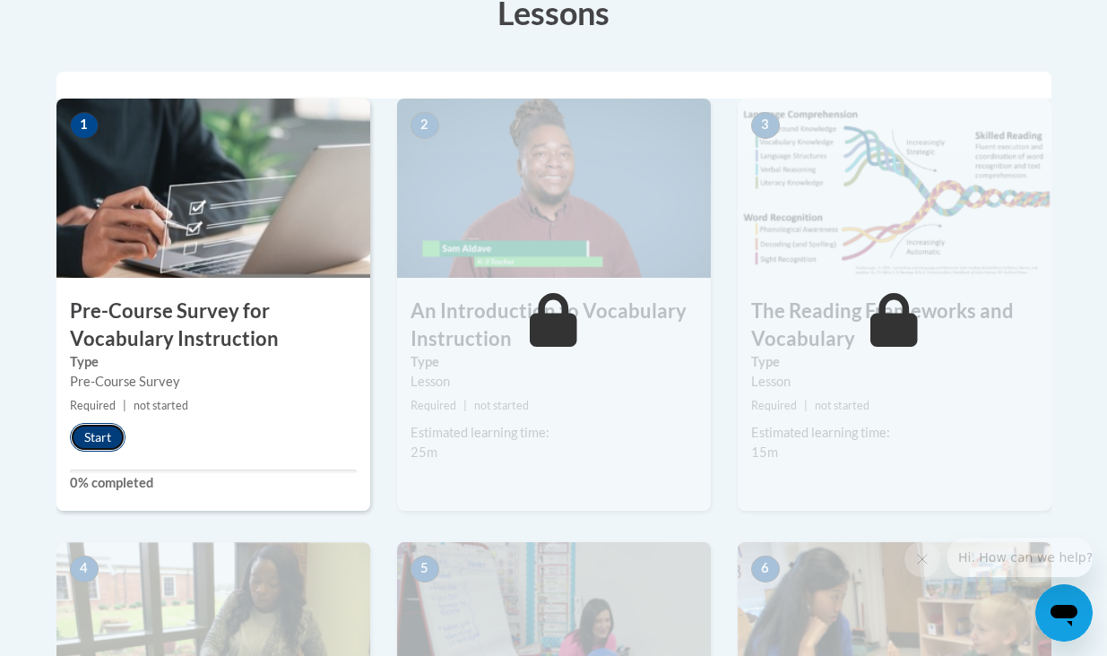
click at [77, 429] on button "Start" at bounding box center [98, 437] width 56 height 29
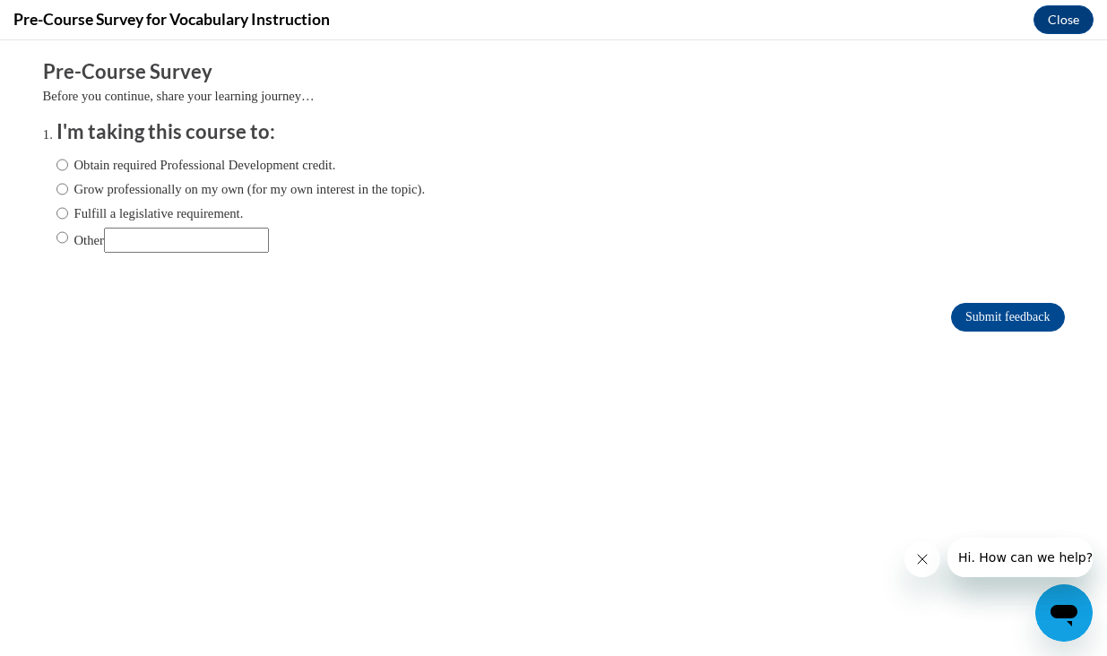
scroll to position [0, 0]
click at [56, 186] on input "Grow professionally on my own (for my own interest in the topic)." at bounding box center [62, 189] width 12 height 20
radio input "true"
click at [981, 322] on input "Submit feedback" at bounding box center [1007, 317] width 113 height 29
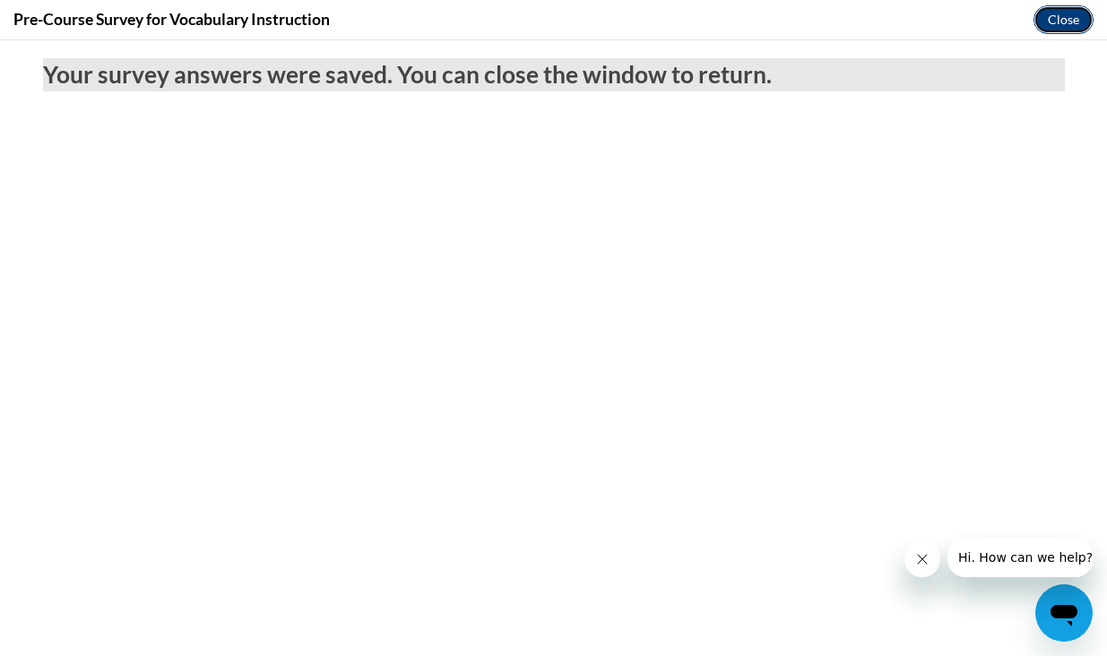
click at [1055, 28] on button "Close" at bounding box center [1064, 19] width 60 height 29
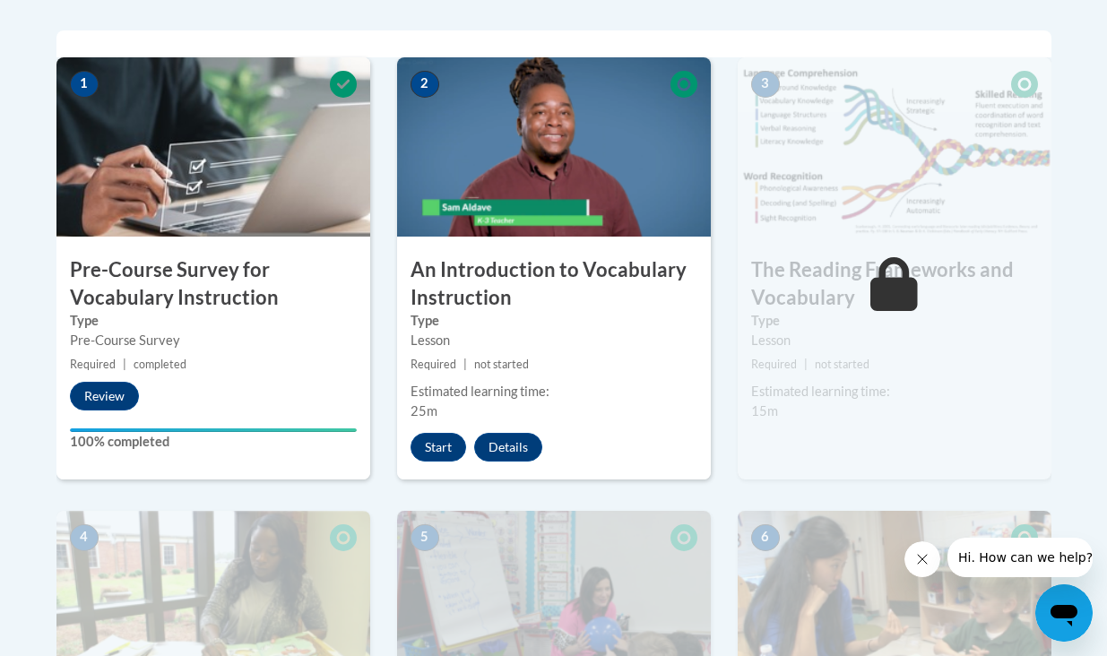
scroll to position [699, 0]
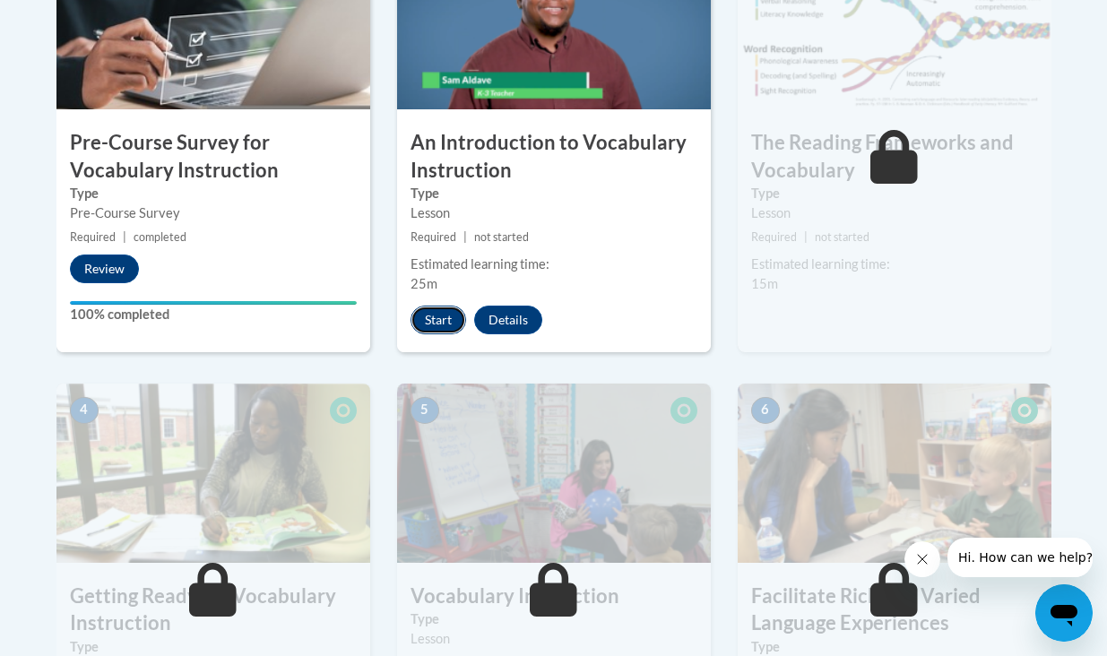
click at [445, 319] on button "Start" at bounding box center [439, 320] width 56 height 29
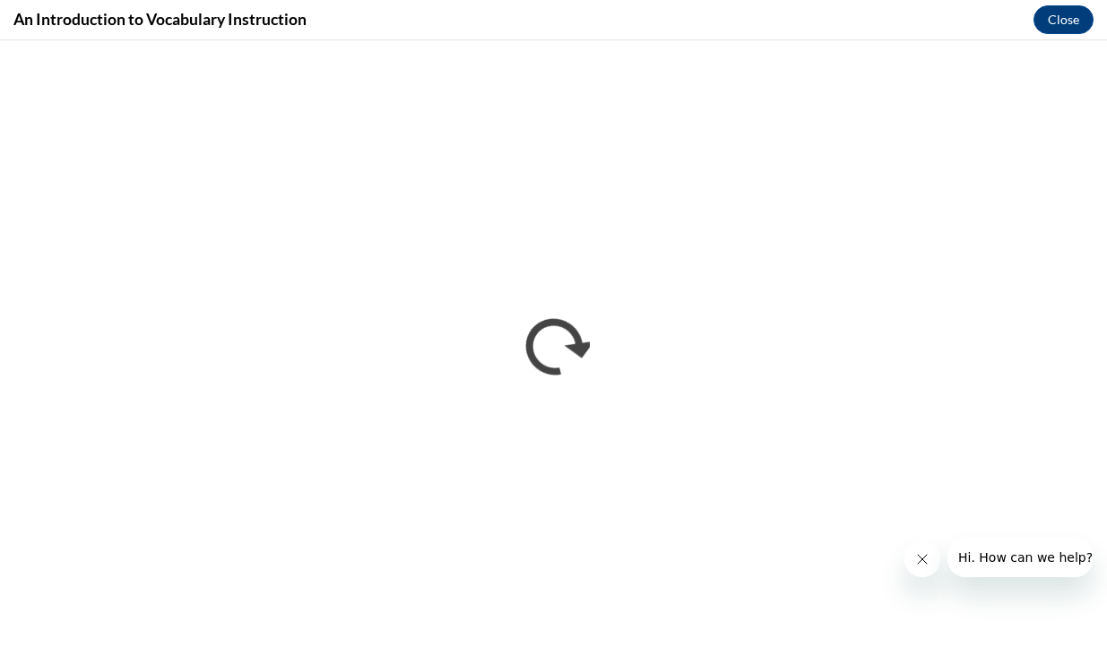
scroll to position [0, 0]
